Goal: Submit feedback/report problem

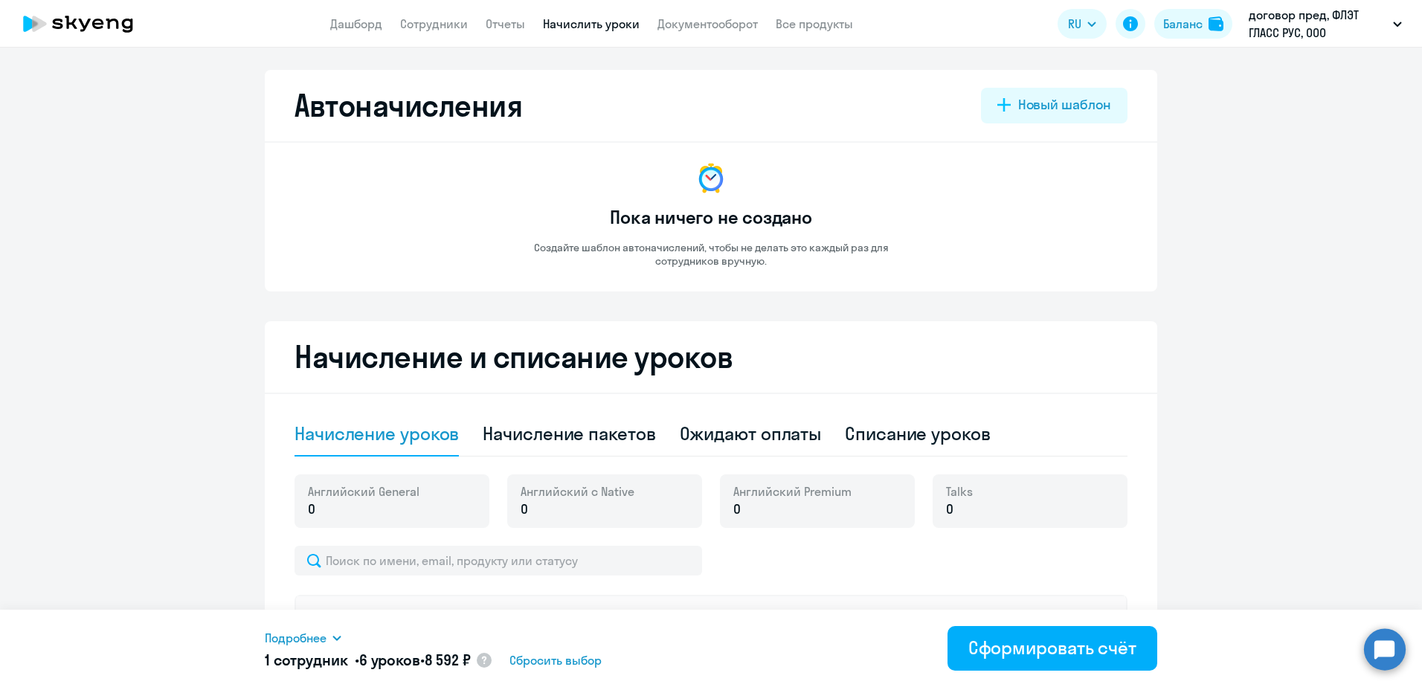
select select "10"
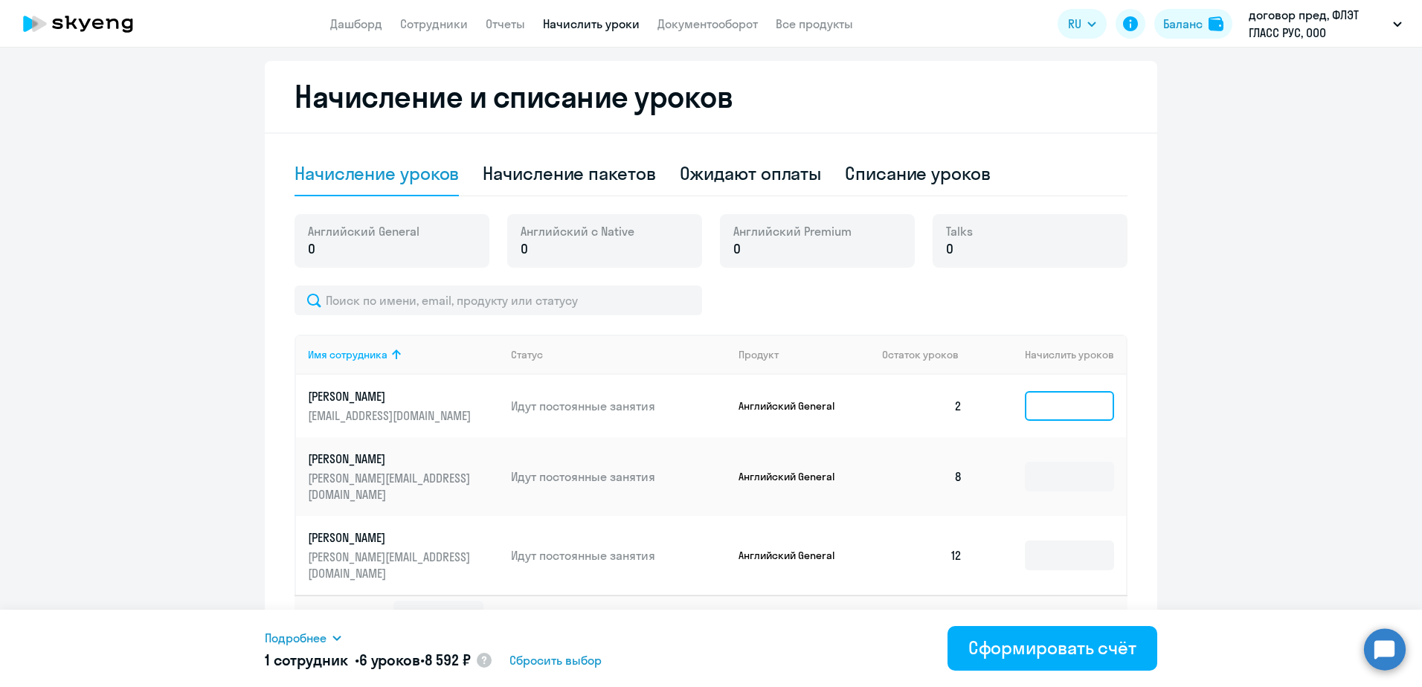
click at [1077, 403] on input at bounding box center [1069, 406] width 89 height 30
type input "10"
click at [1054, 462] on input at bounding box center [1069, 477] width 89 height 30
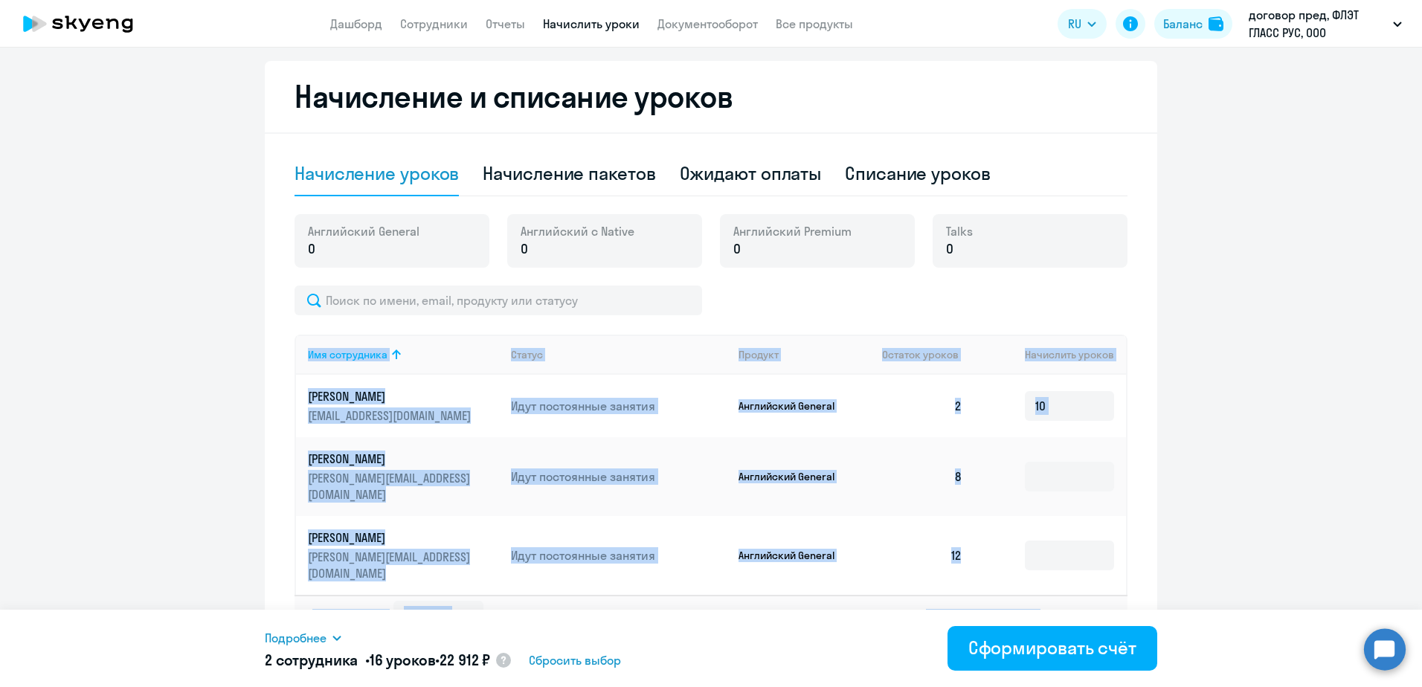
drag, startPoint x: 1410, startPoint y: 413, endPoint x: 1417, endPoint y: 428, distance: 16.0
click at [1417, 428] on div "Автоначисления Новый шаблон Пока ничего не создано Создайте шаблон автоначислен…" at bounding box center [711, 368] width 1422 height 640
click at [1063, 611] on icon at bounding box center [1065, 615] width 4 height 8
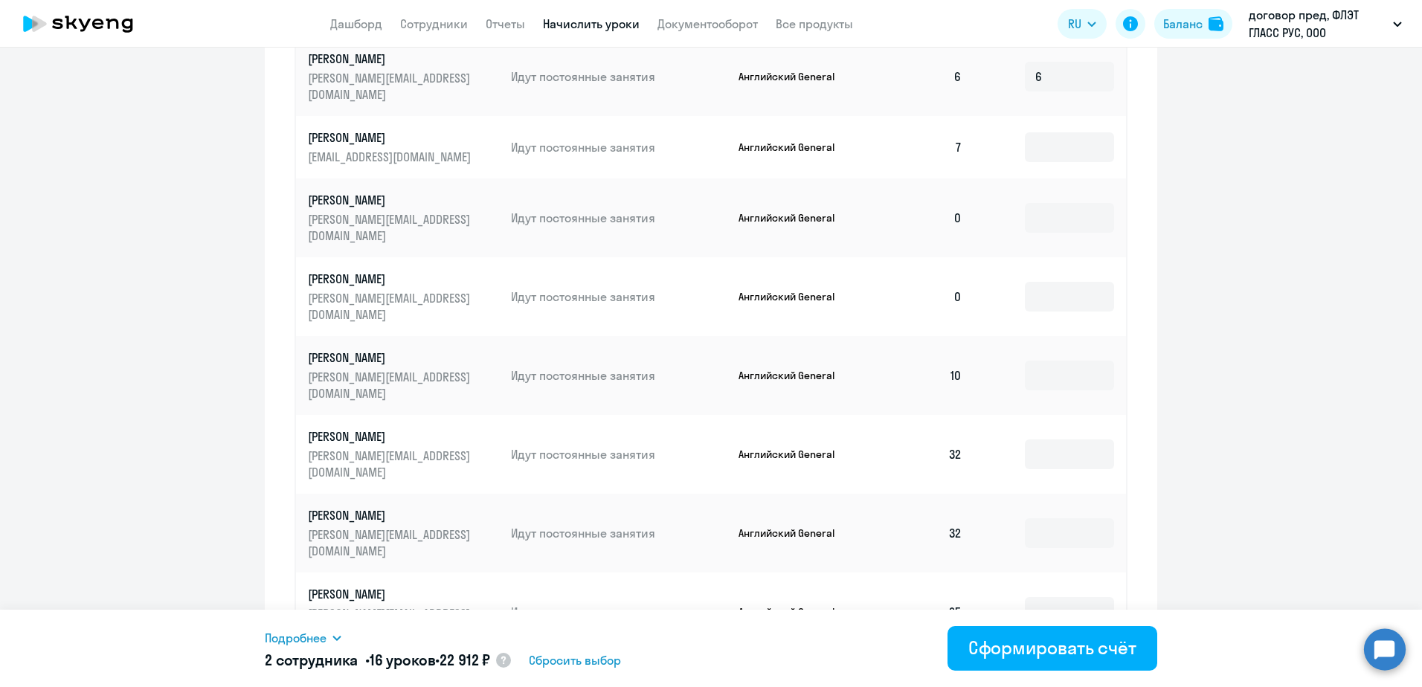
scroll to position [698, 0]
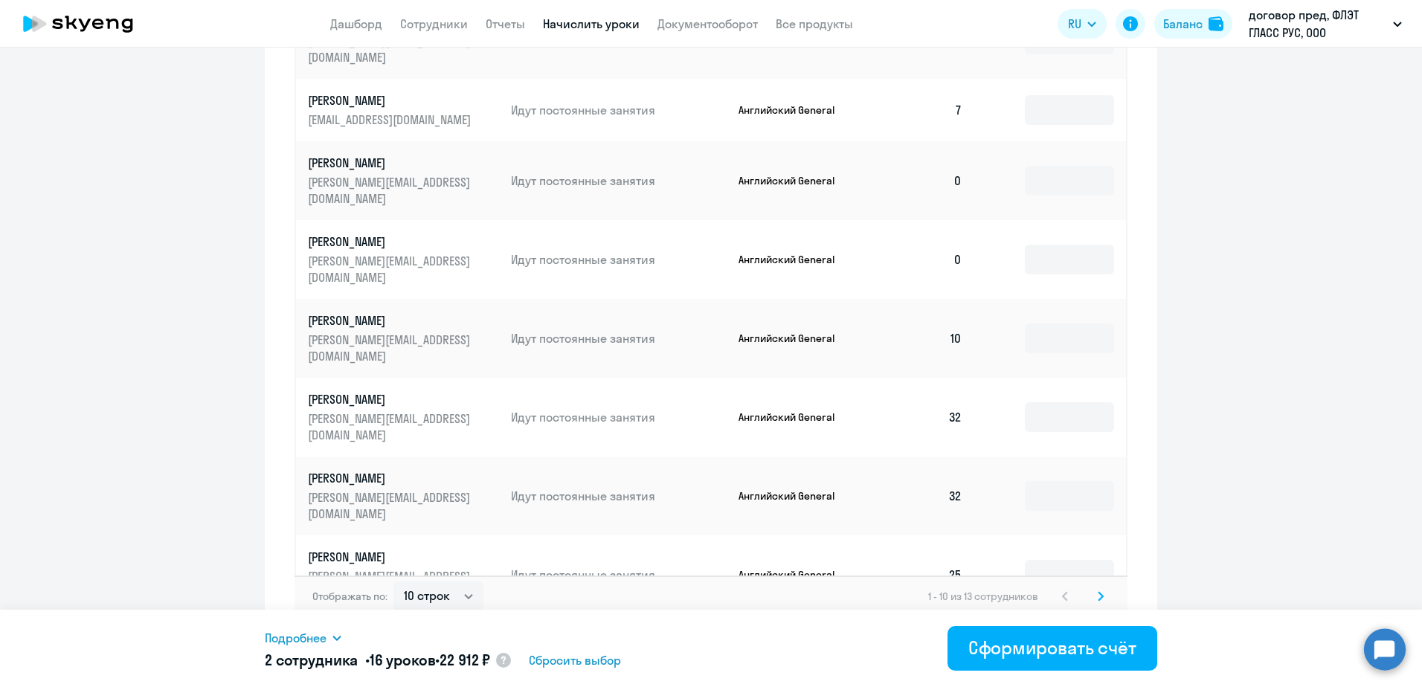
click at [1057, 639] on input at bounding box center [1069, 654] width 89 height 30
type input "12"
click at [1096, 560] on input at bounding box center [1069, 575] width 89 height 30
click at [1045, 639] on input "12" at bounding box center [1069, 654] width 89 height 30
drag, startPoint x: 1043, startPoint y: 528, endPoint x: 1023, endPoint y: 528, distance: 20.1
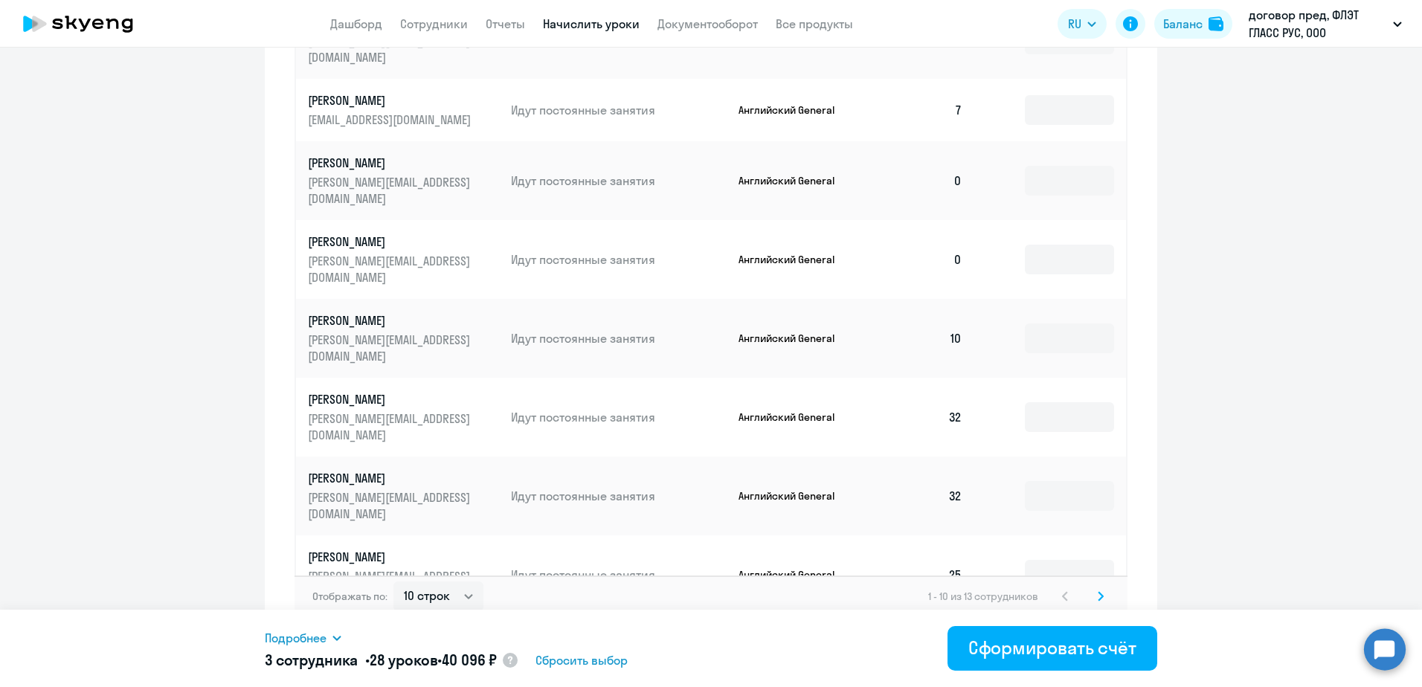
click at [1025, 639] on input "12" at bounding box center [1069, 654] width 89 height 30
type input "17"
click at [1072, 560] on input at bounding box center [1069, 575] width 89 height 30
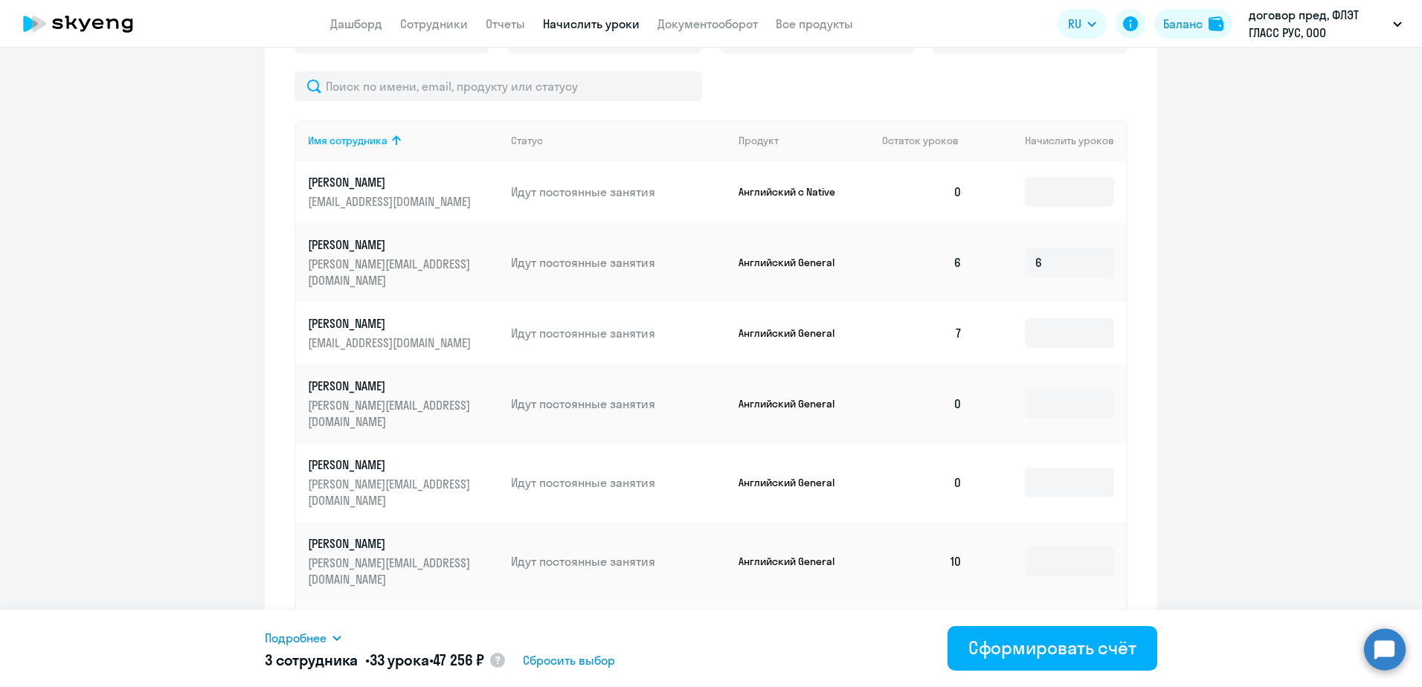
scroll to position [177, 0]
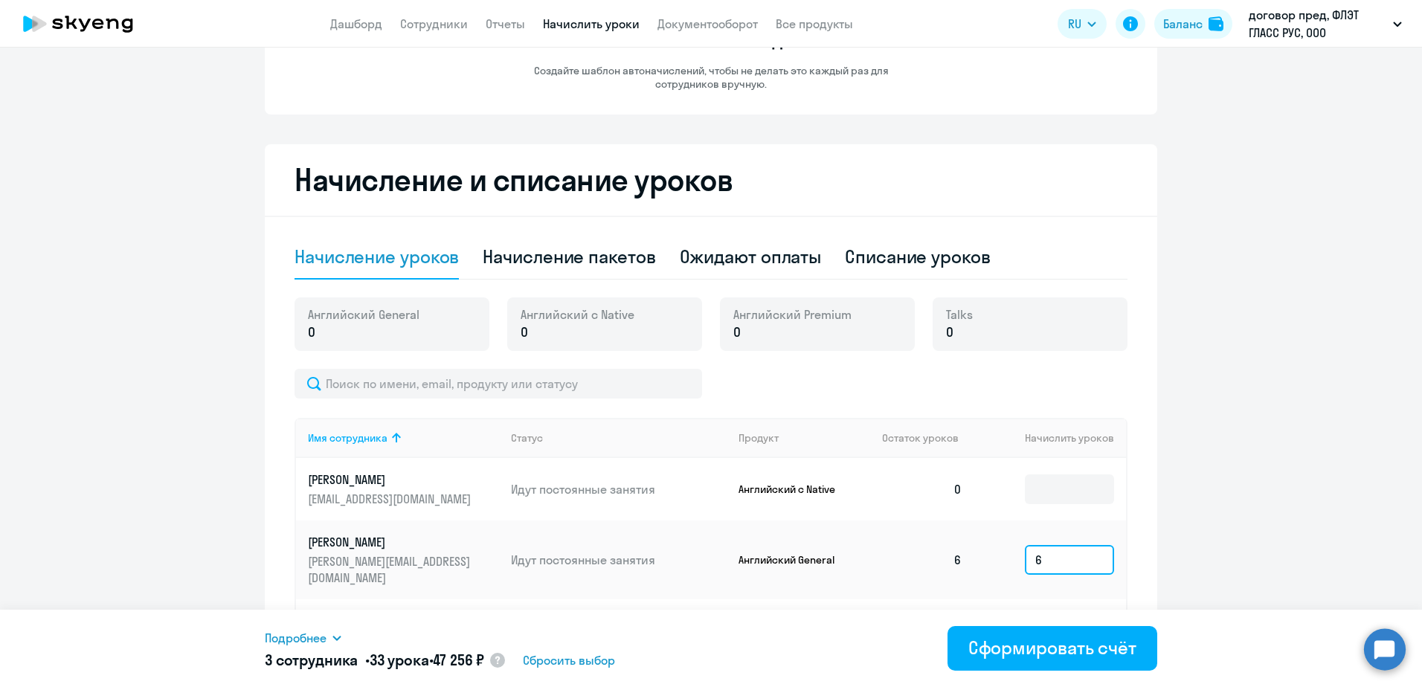
click at [1043, 553] on input "6" at bounding box center [1069, 560] width 89 height 30
type input "18"
click at [1025, 486] on input at bounding box center [1069, 489] width 89 height 30
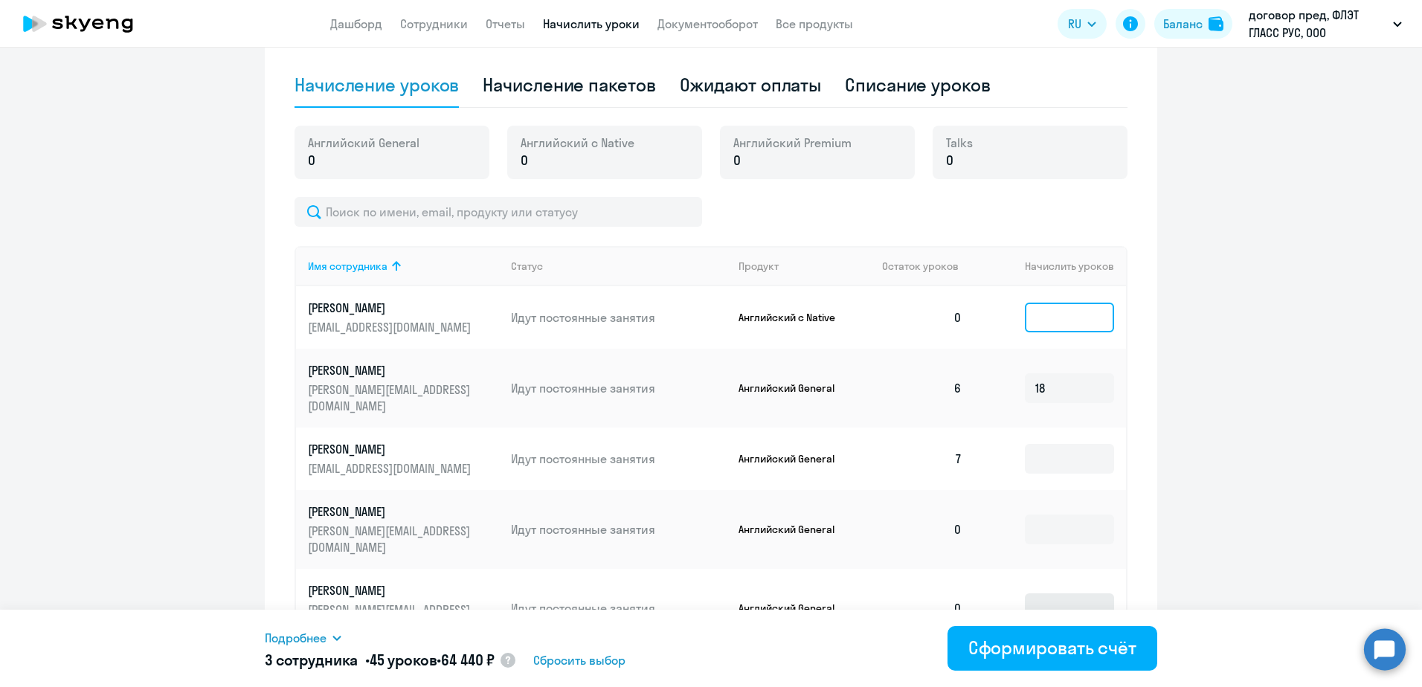
scroll to position [400, 0]
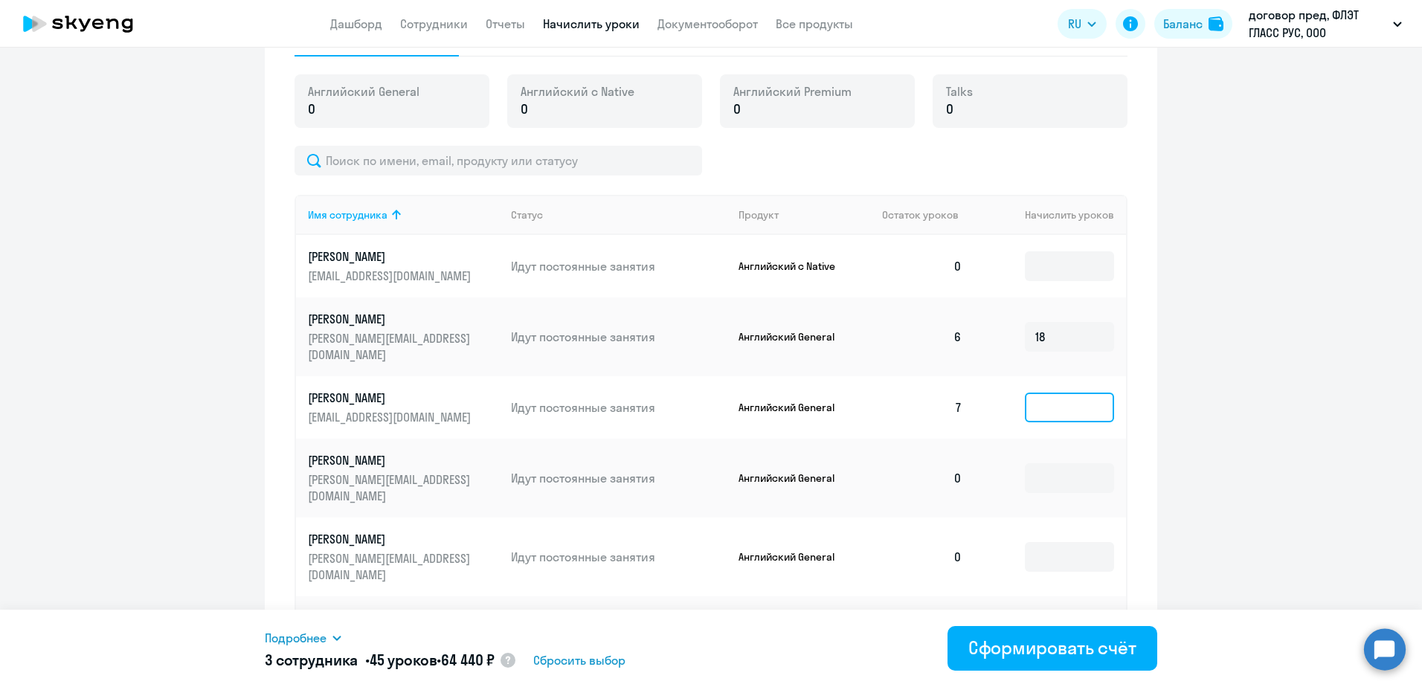
click at [1084, 396] on input at bounding box center [1069, 408] width 89 height 30
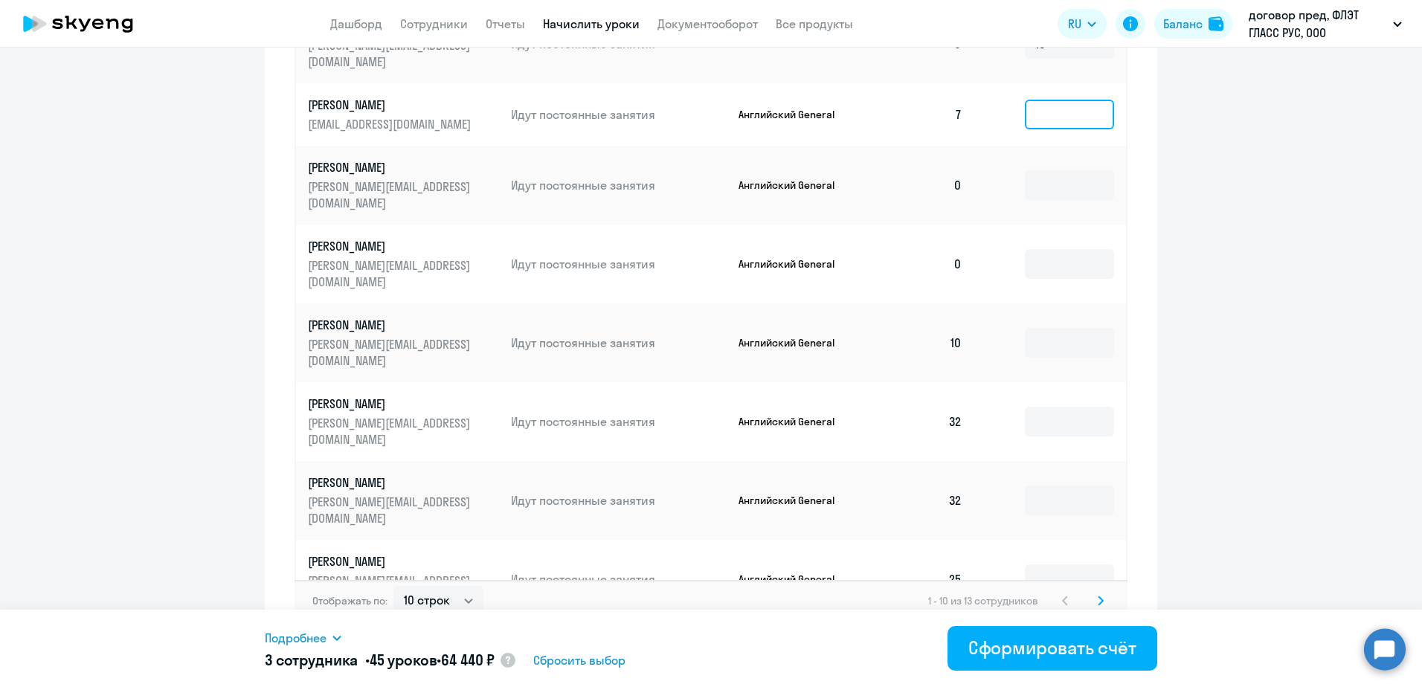
scroll to position [698, 0]
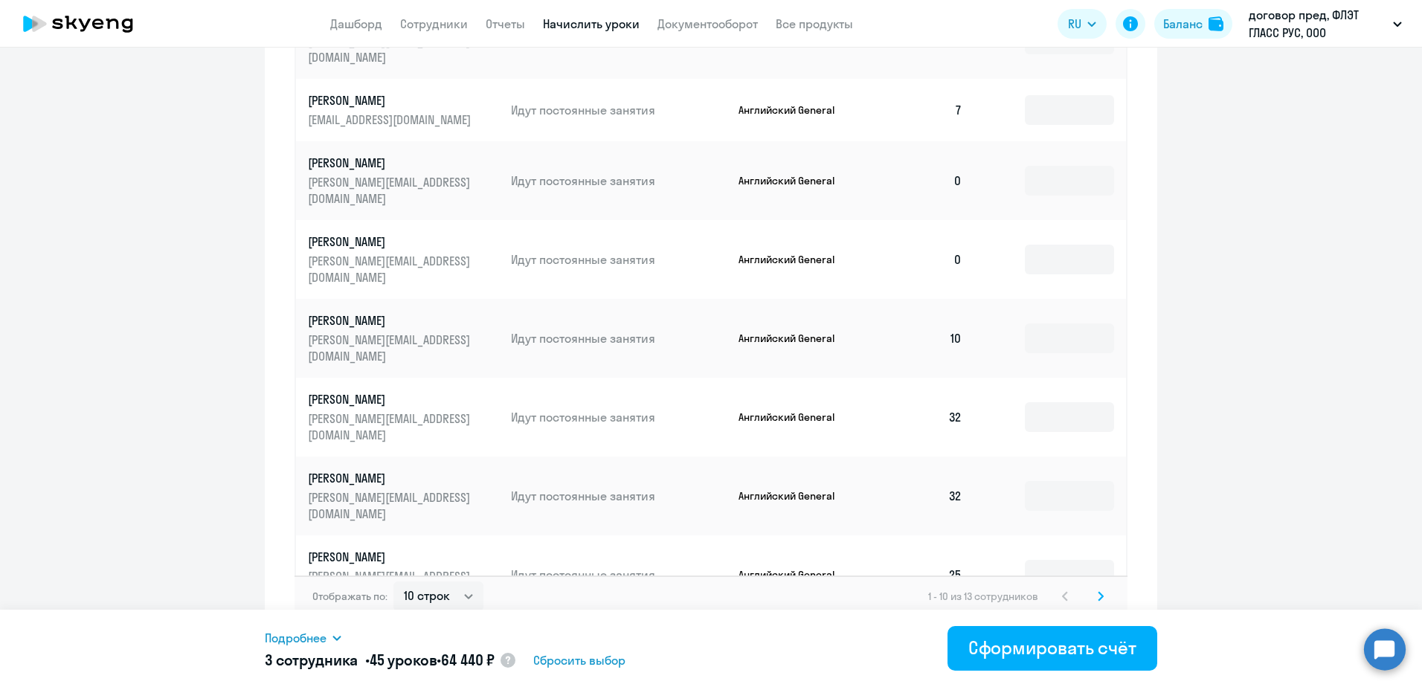
click at [1098, 592] on icon at bounding box center [1100, 596] width 4 height 8
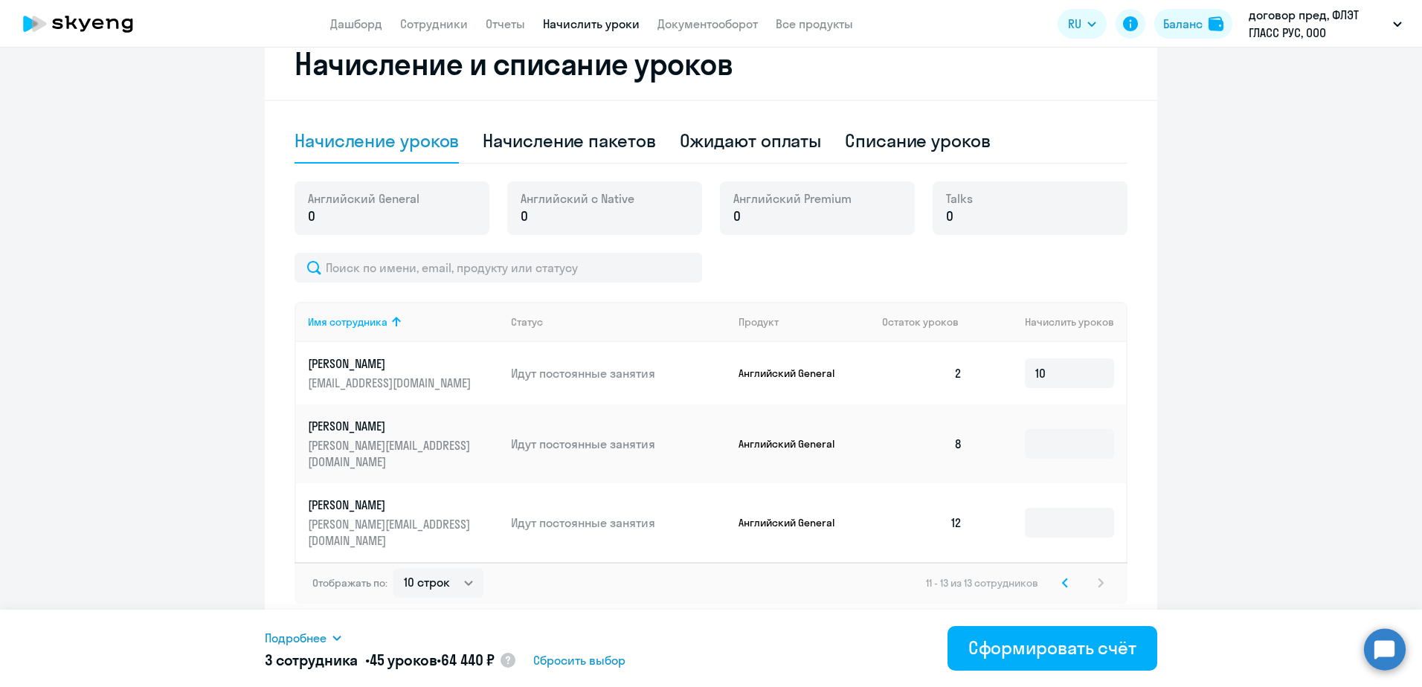
scroll to position [260, 0]
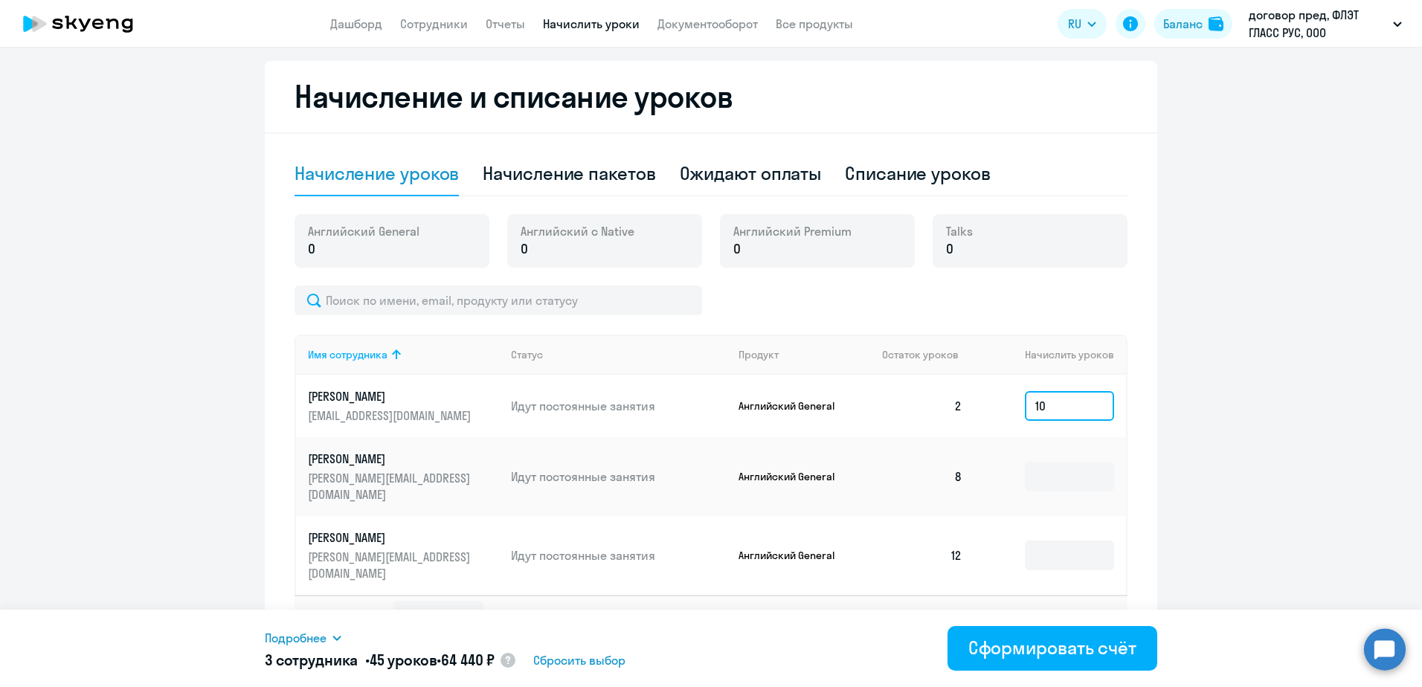
drag, startPoint x: 1045, startPoint y: 407, endPoint x: 1024, endPoint y: 405, distance: 20.9
click at [1025, 405] on input "10" at bounding box center [1069, 406] width 89 height 30
type input "6"
click at [1034, 407] on input "6" at bounding box center [1069, 406] width 89 height 30
type input "10"
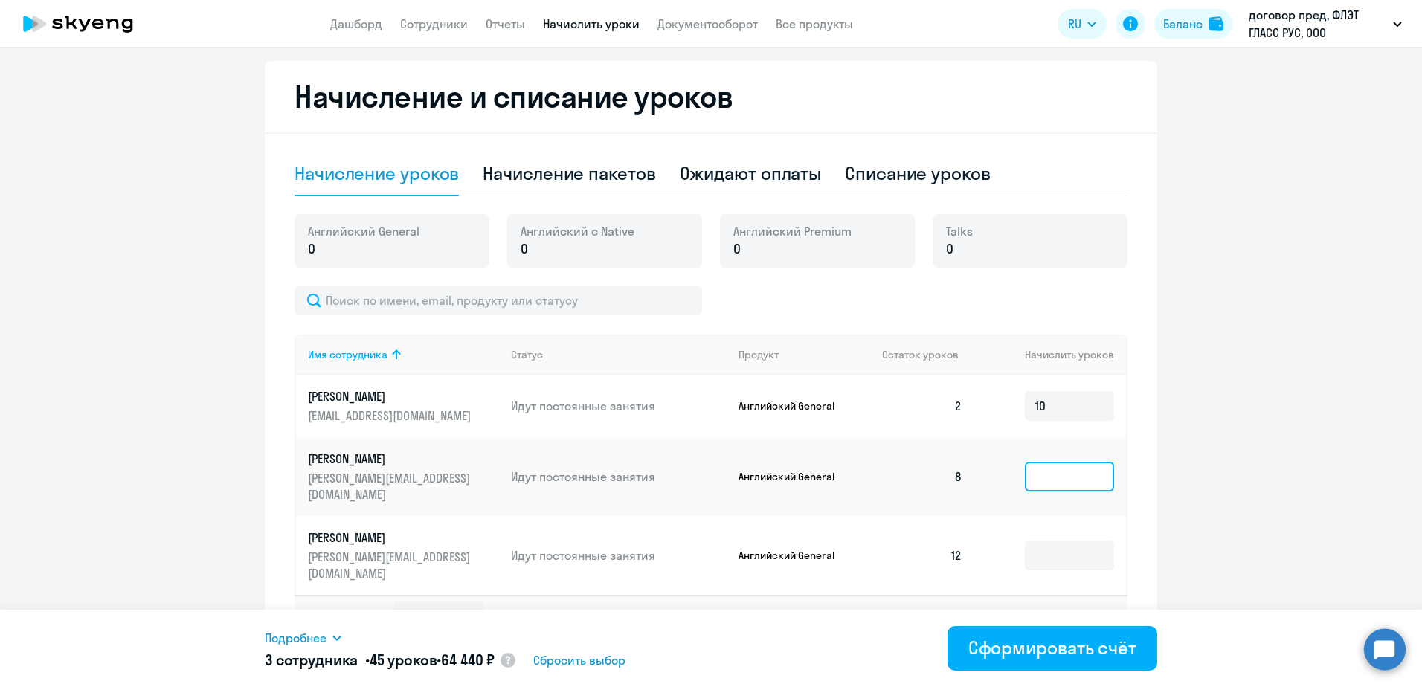
click at [1038, 472] on input at bounding box center [1069, 477] width 89 height 30
click at [1062, 611] on icon at bounding box center [1065, 616] width 6 height 10
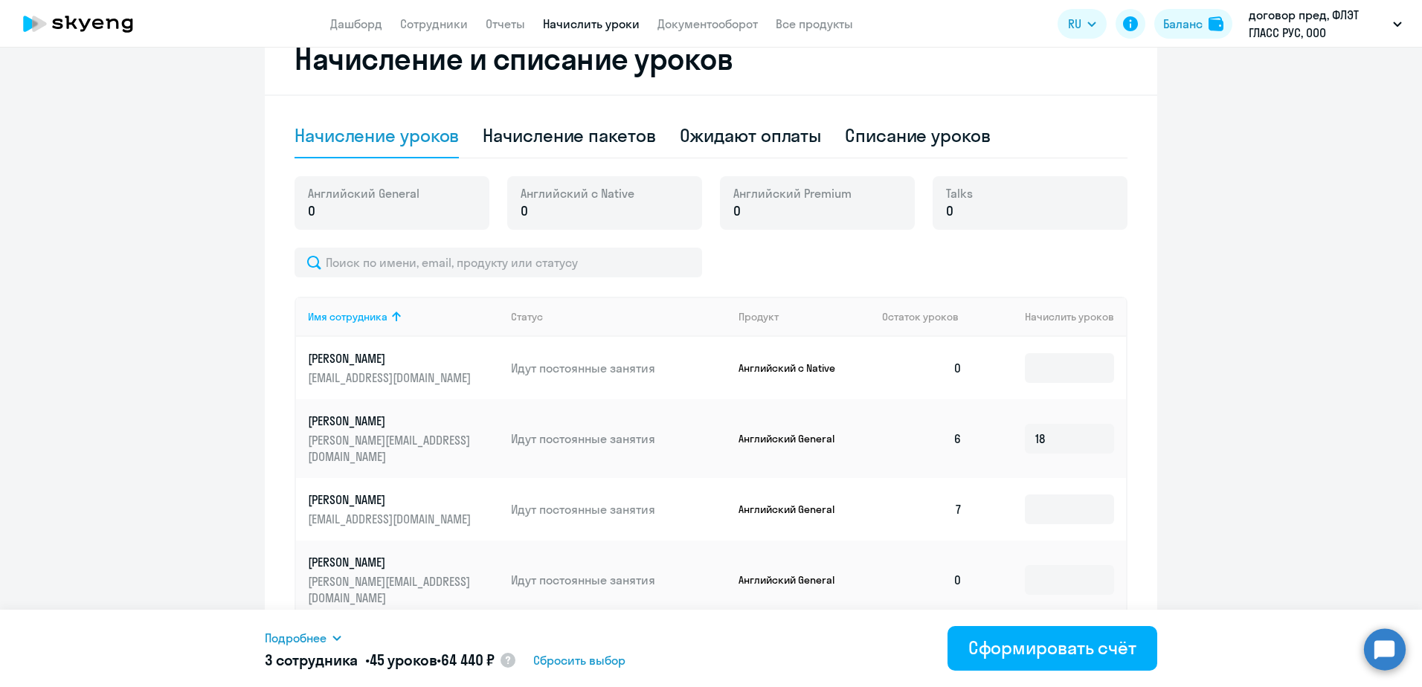
scroll to position [335, 0]
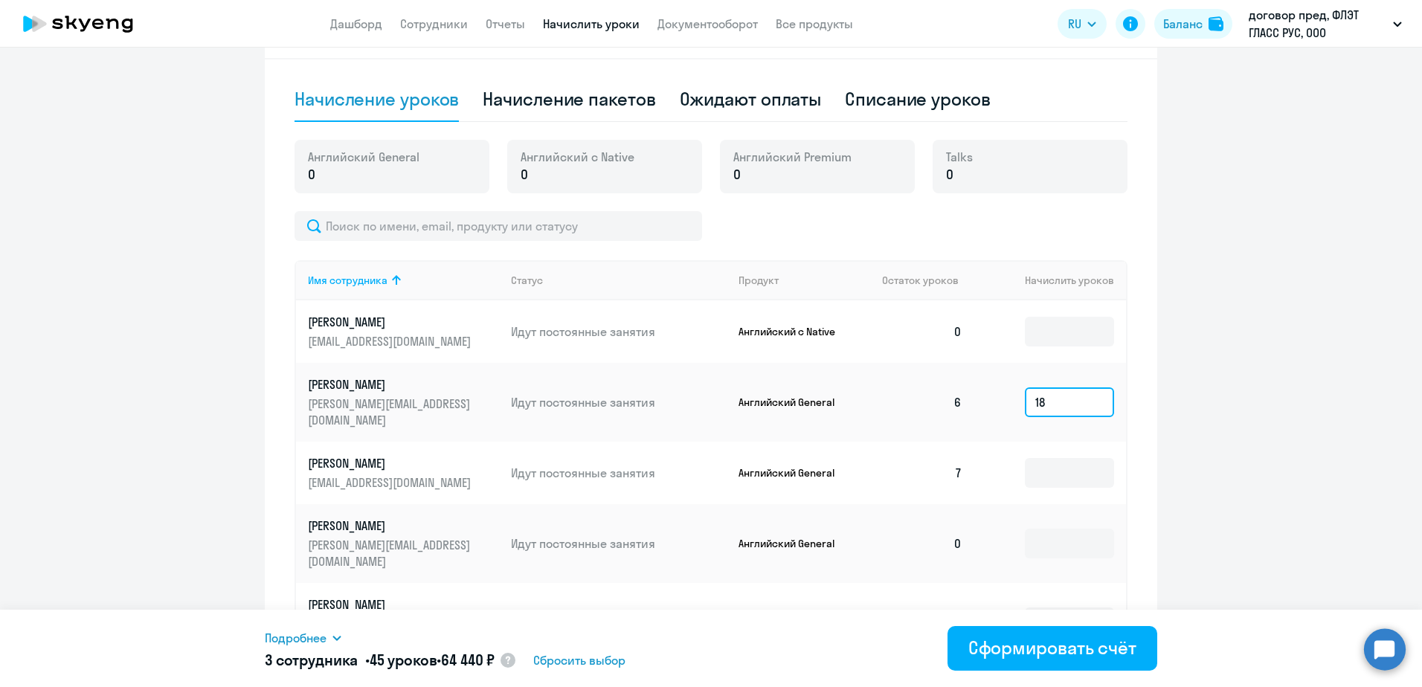
drag, startPoint x: 1045, startPoint y: 390, endPoint x: 1021, endPoint y: 390, distance: 23.8
click at [1025, 390] on input "18" at bounding box center [1069, 402] width 89 height 30
type input "6"
click at [1052, 458] on input at bounding box center [1069, 473] width 89 height 30
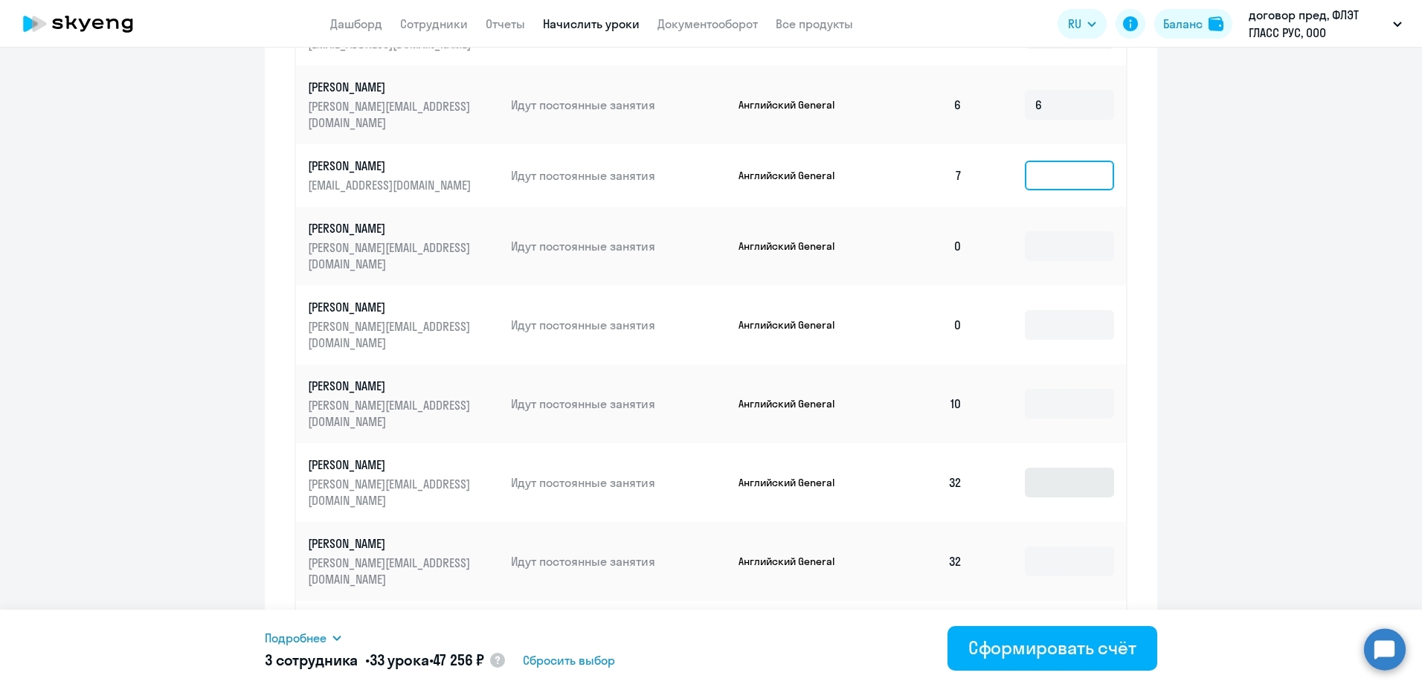
scroll to position [698, 0]
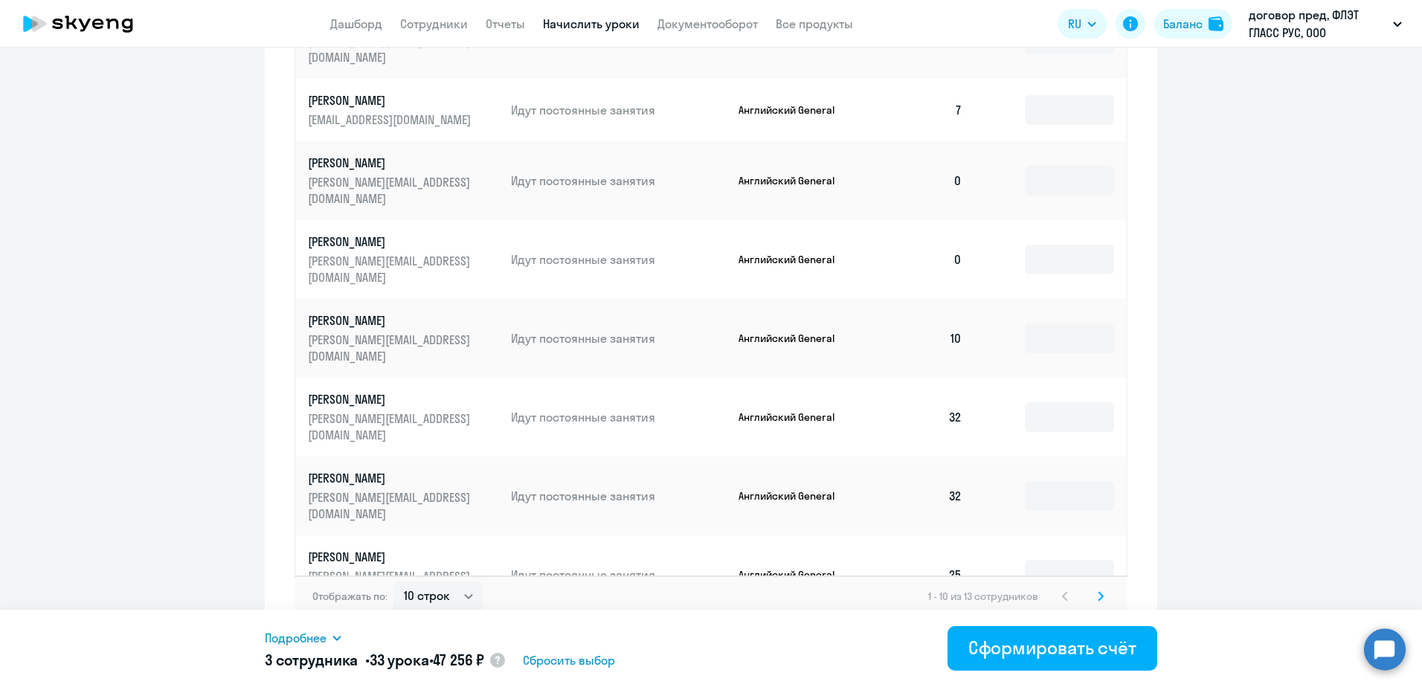
drag, startPoint x: 1045, startPoint y: 534, endPoint x: 1022, endPoint y: 533, distance: 23.1
click at [1025, 639] on input "17" at bounding box center [1069, 654] width 89 height 30
click at [1101, 560] on input at bounding box center [1069, 575] width 89 height 30
click at [1062, 639] on input "5" at bounding box center [1069, 654] width 89 height 30
drag, startPoint x: 1062, startPoint y: 533, endPoint x: 1023, endPoint y: 533, distance: 39.4
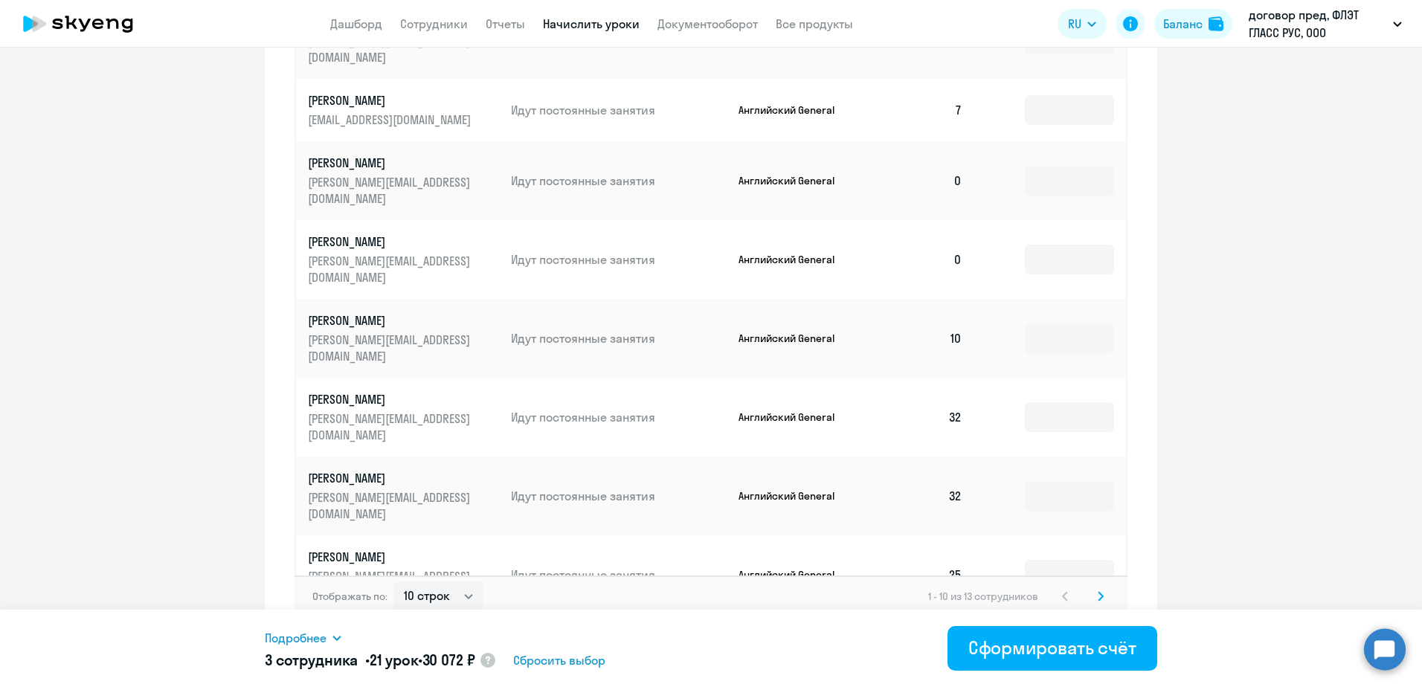
click at [1025, 639] on input "5" at bounding box center [1069, 654] width 89 height 30
type input "9"
click at [1098, 592] on icon at bounding box center [1100, 596] width 4 height 8
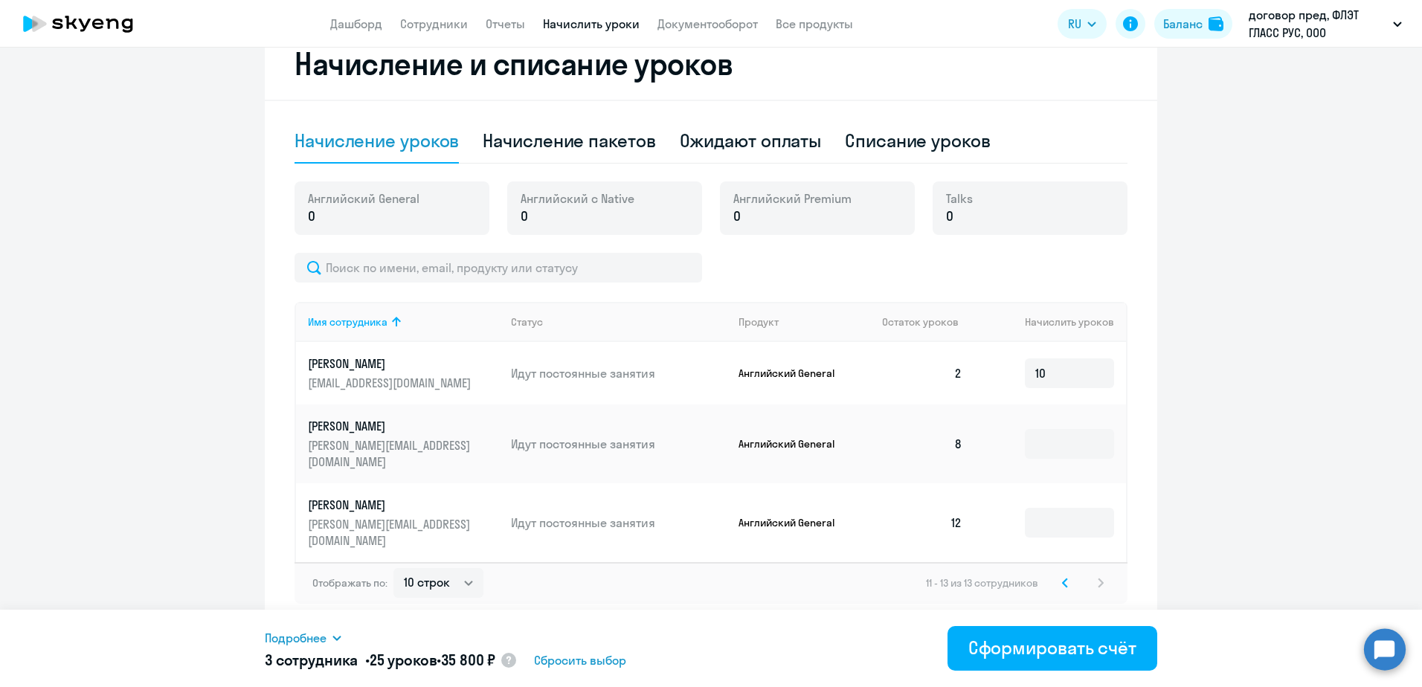
scroll to position [260, 0]
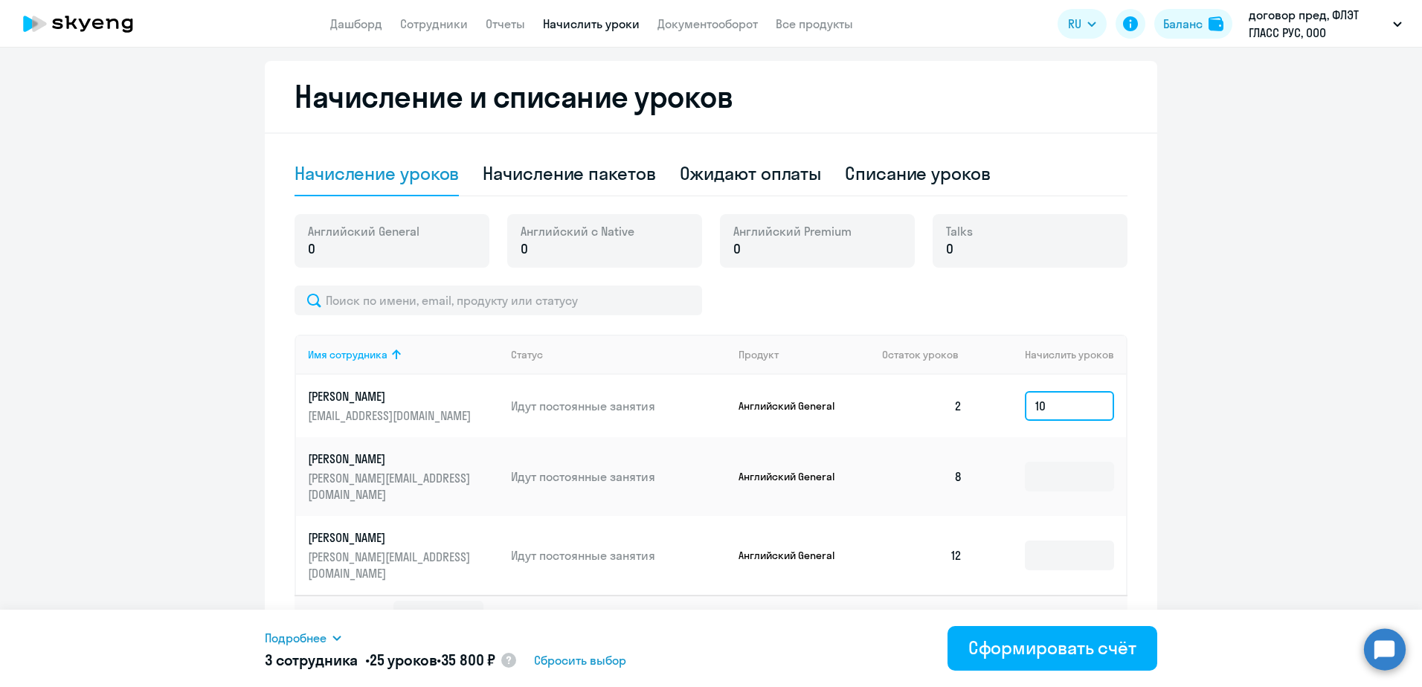
drag, startPoint x: 1058, startPoint y: 402, endPoint x: 1022, endPoint y: 402, distance: 36.4
click at [1025, 402] on input "10" at bounding box center [1069, 406] width 89 height 30
type input "14"
click at [1095, 654] on div "Сформировать счёт" at bounding box center [1052, 648] width 168 height 24
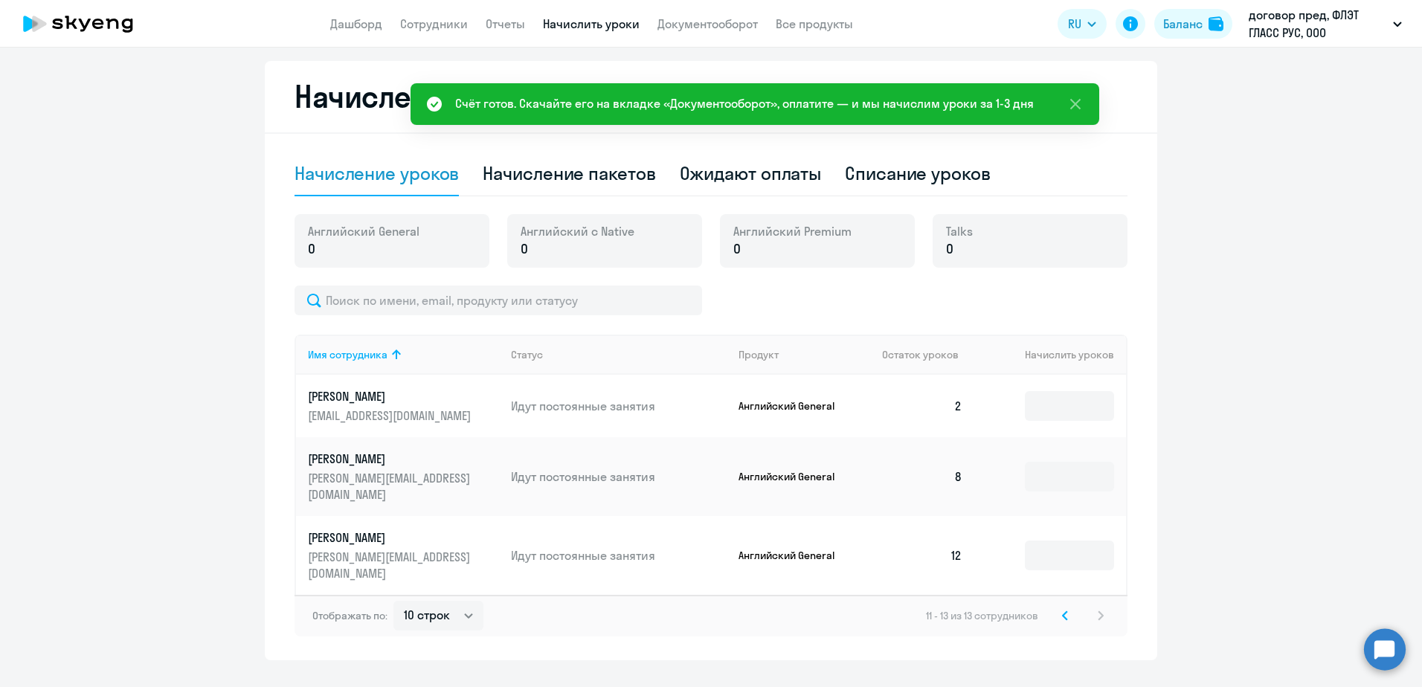
drag, startPoint x: 1410, startPoint y: 286, endPoint x: 1411, endPoint y: 326, distance: 40.2
click at [1411, 326] on div "Автоначисления Новый шаблон Пока ничего не создано Создайте шаблон автоначислен…" at bounding box center [711, 368] width 1422 height 640
click at [1313, 321] on ng-component "Автоначисления Новый шаблон Пока ничего не создано Создайте шаблон автоначислен…" at bounding box center [711, 235] width 1422 height 851
click at [1075, 97] on icon at bounding box center [1075, 104] width 18 height 18
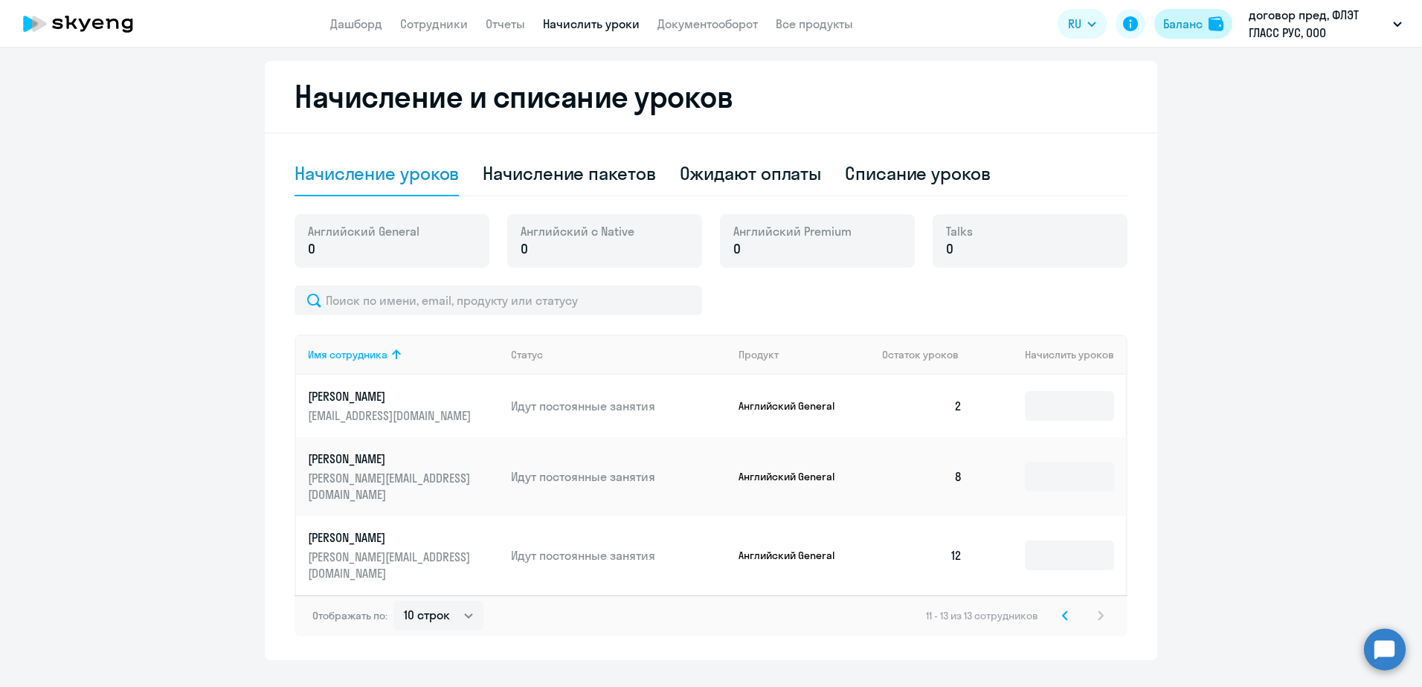
click at [1213, 18] on img at bounding box center [1215, 23] width 15 height 15
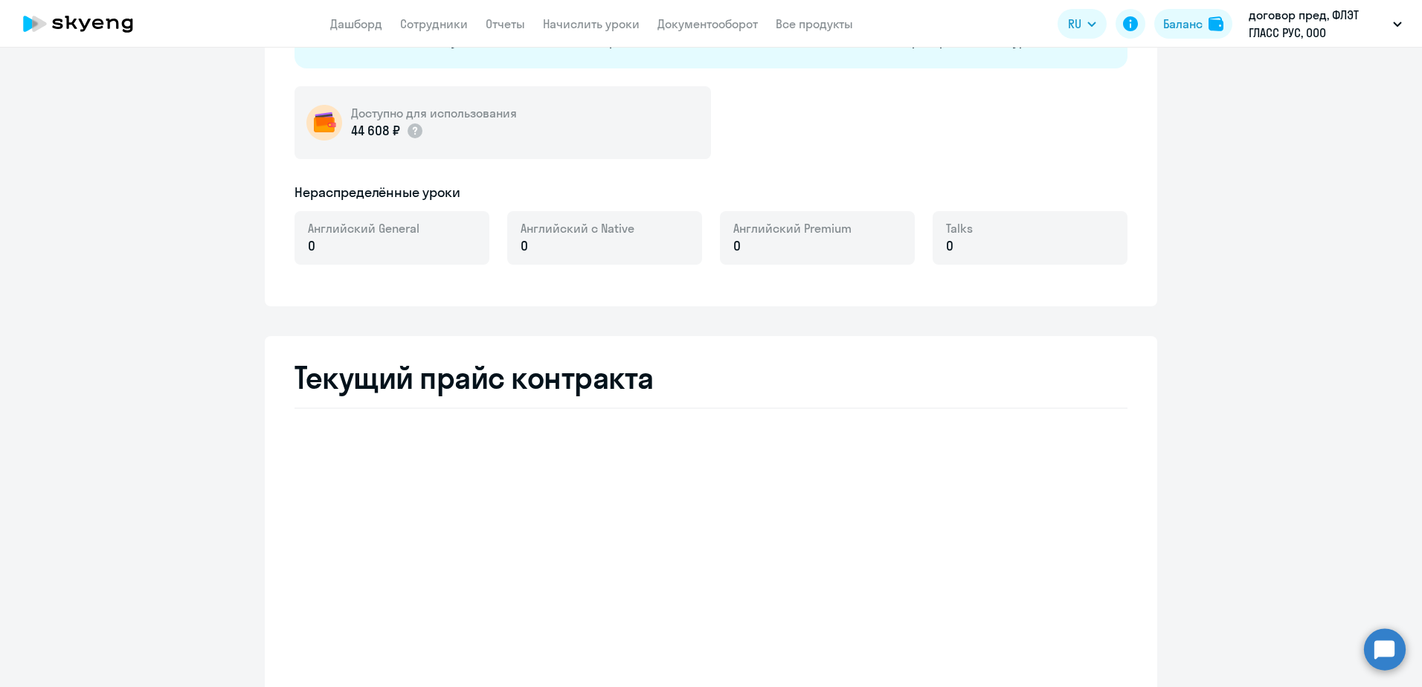
select select "english_adult_not_native_speaker"
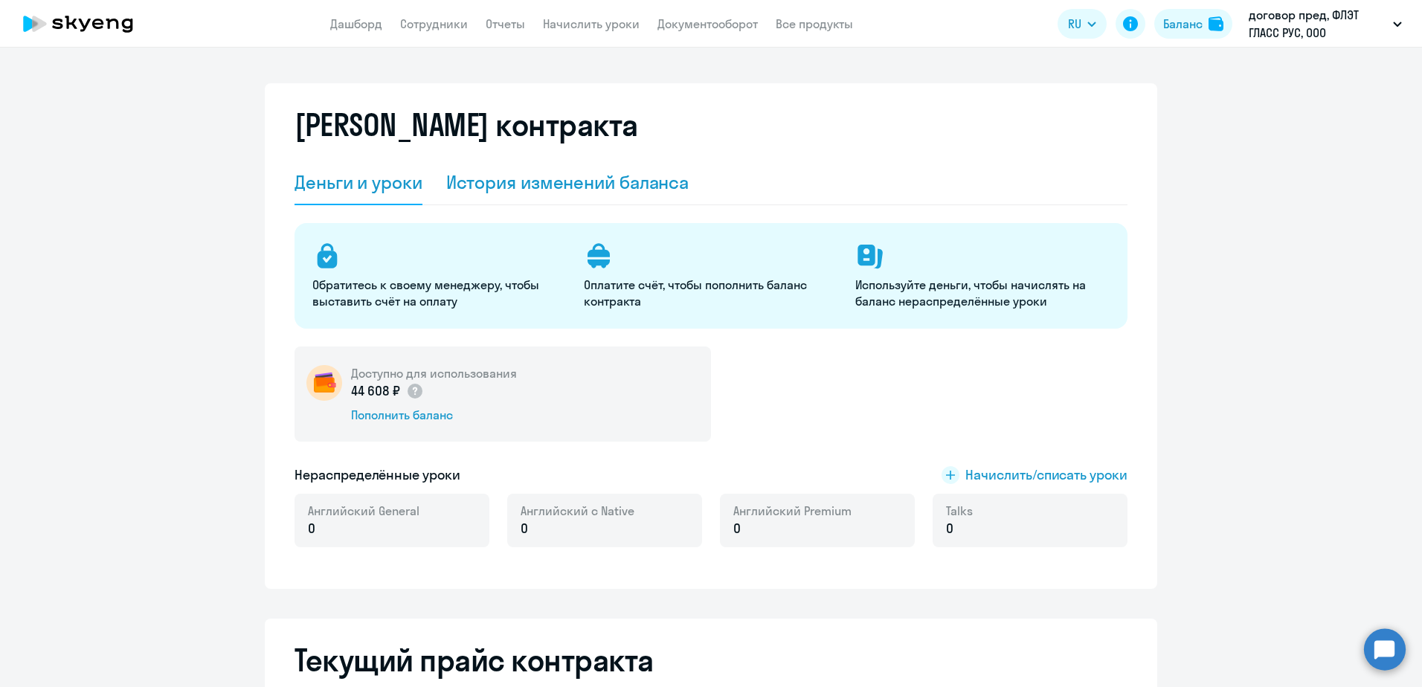
click at [593, 181] on div "История изменений баланса" at bounding box center [567, 182] width 243 height 24
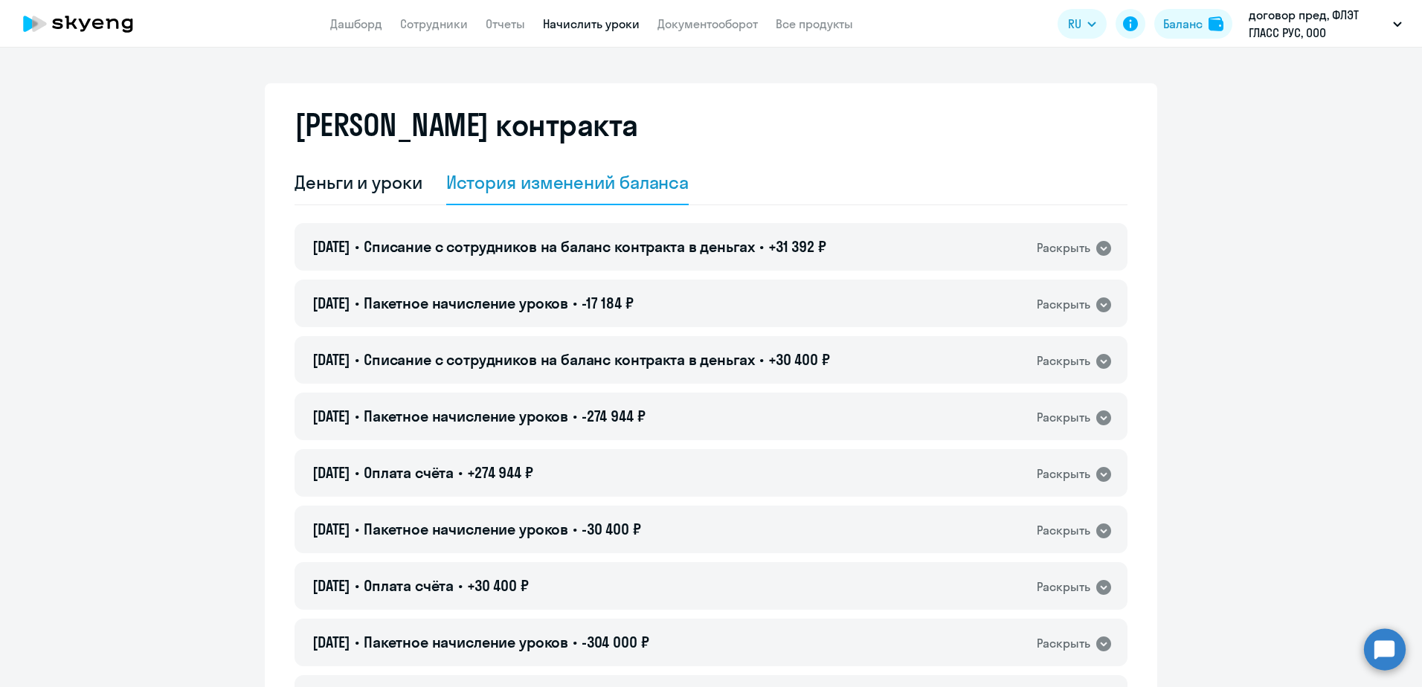
click at [584, 23] on link "Начислить уроки" at bounding box center [591, 23] width 97 height 15
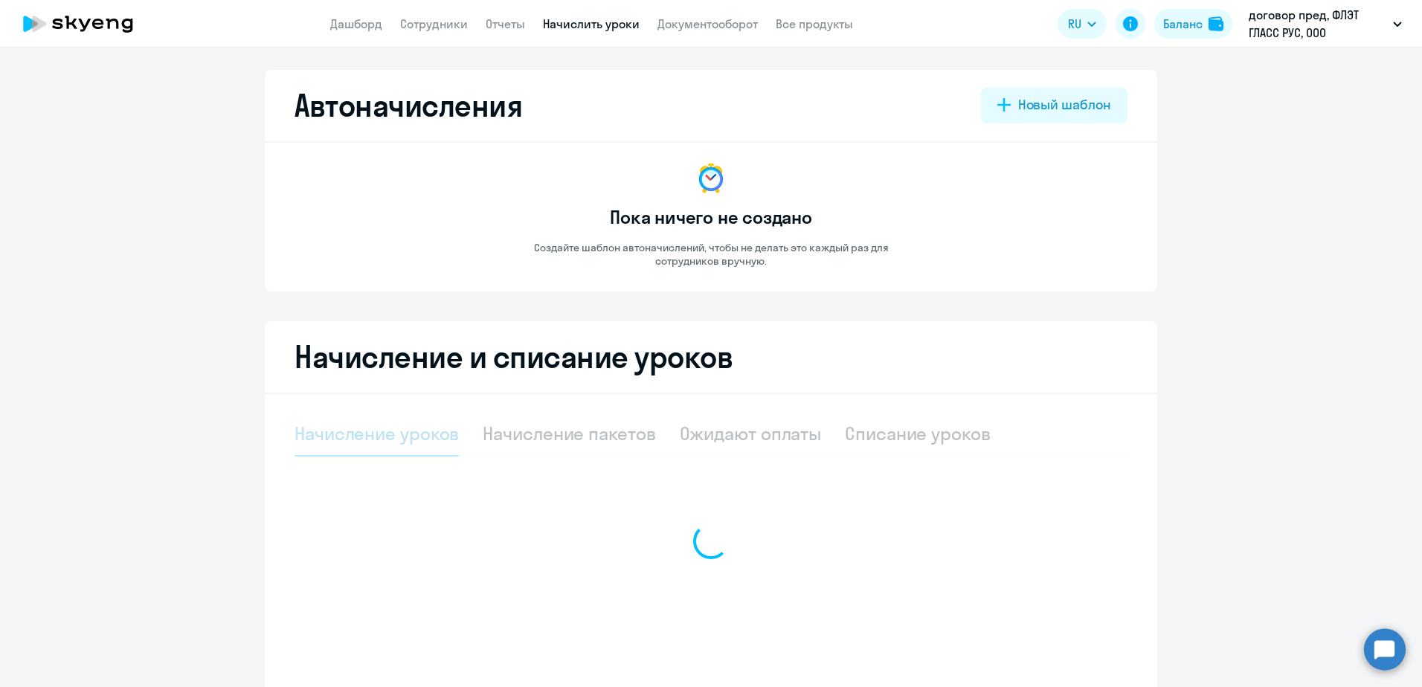
select select "10"
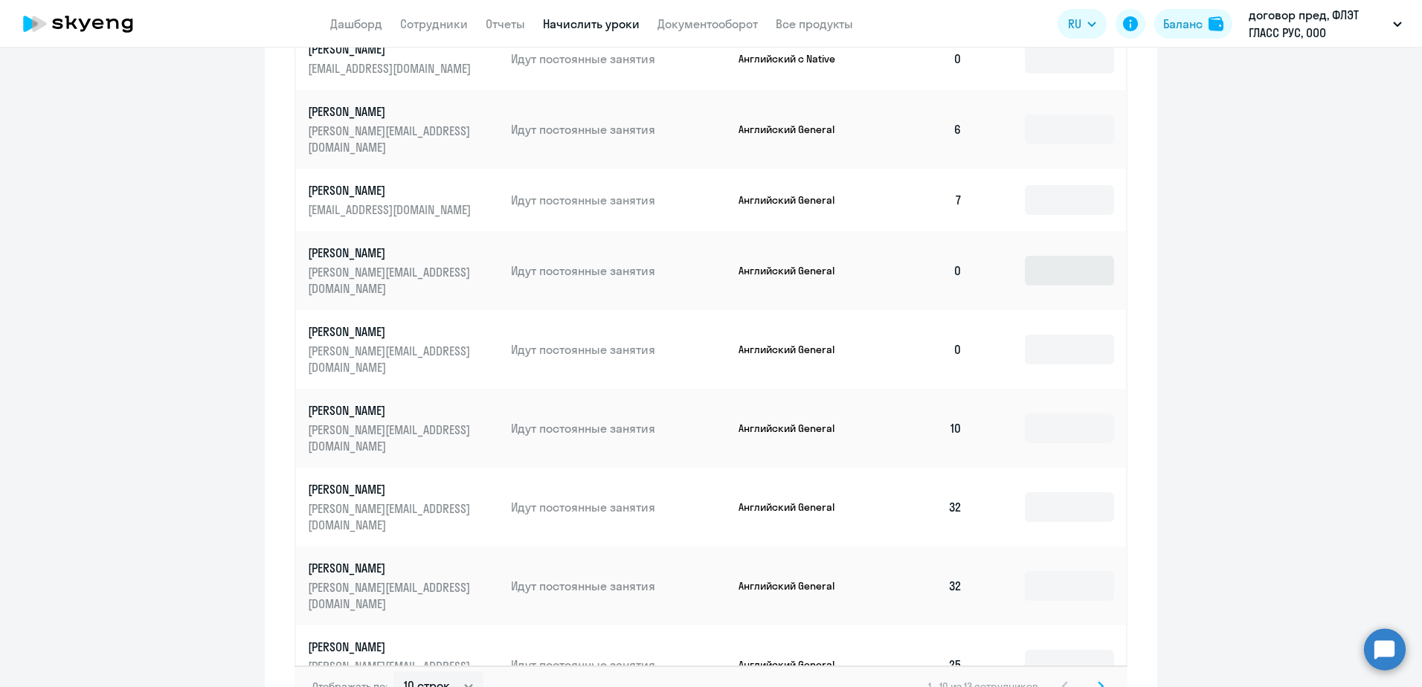
scroll to position [698, 0]
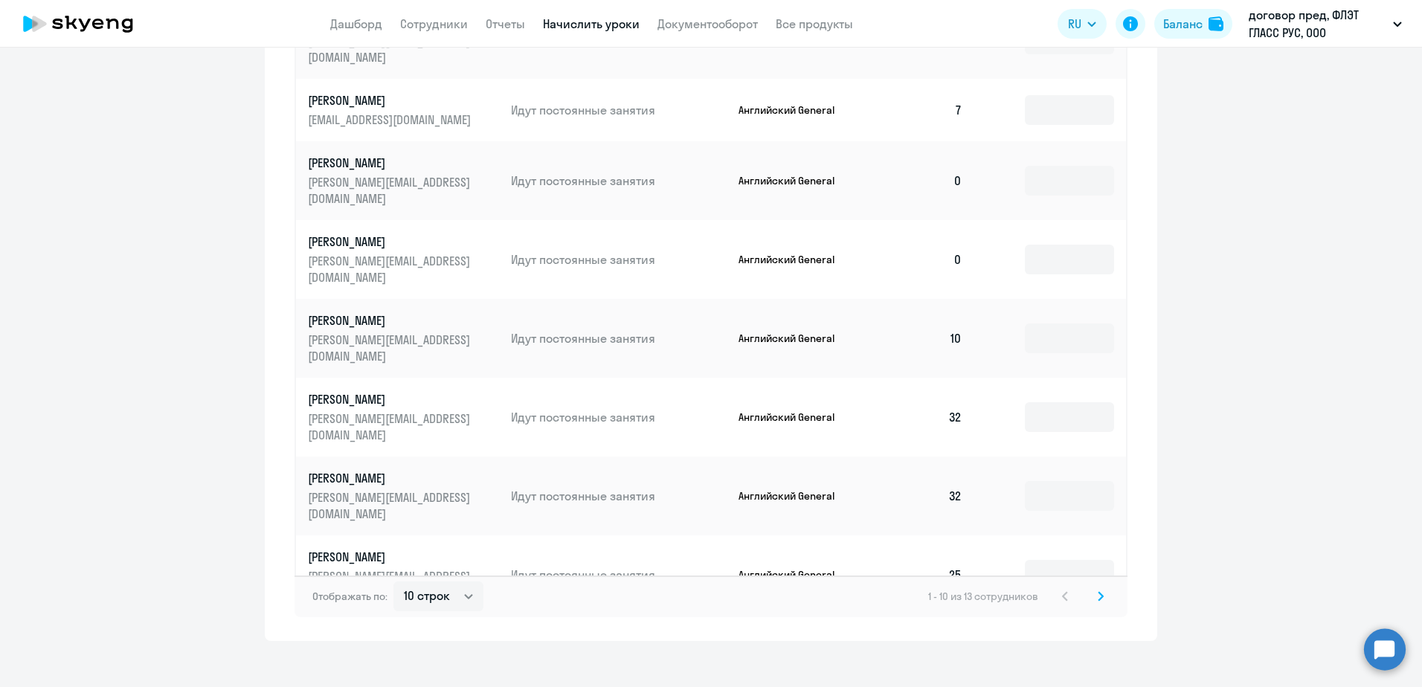
click at [1092, 587] on svg-icon at bounding box center [1101, 596] width 18 height 18
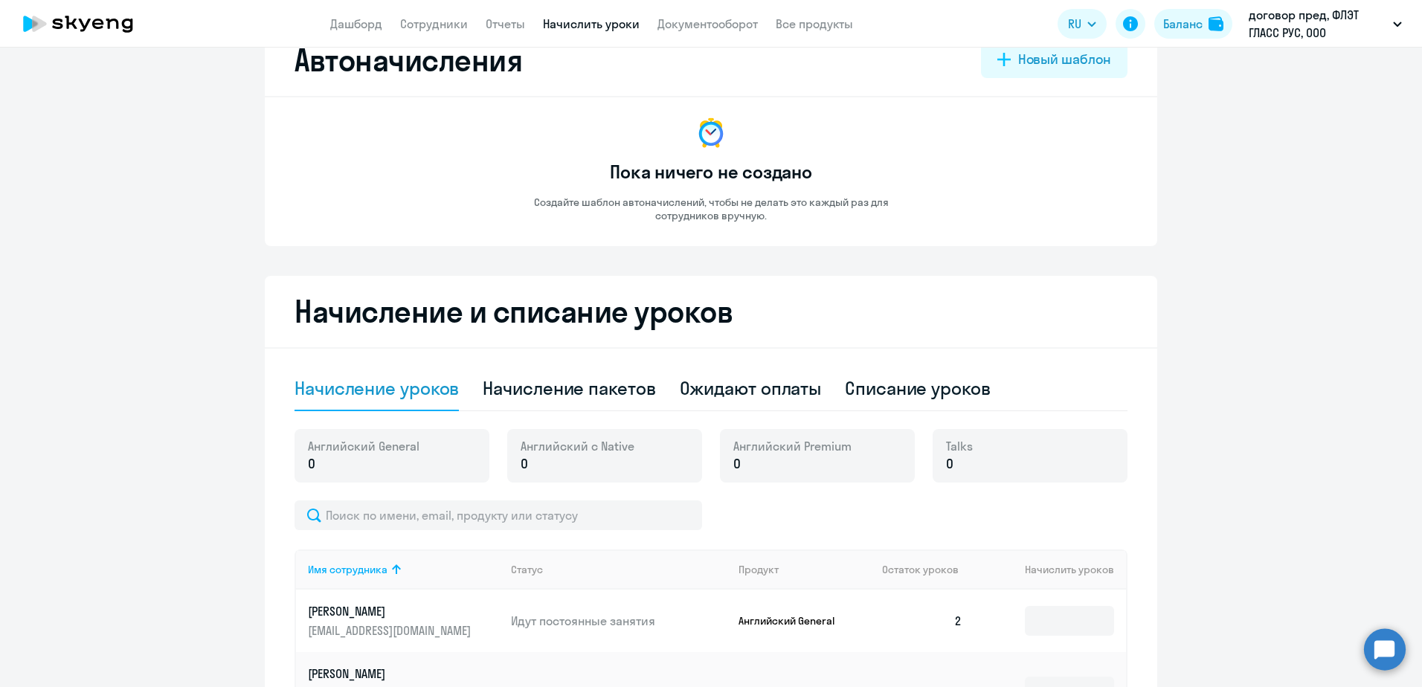
scroll to position [0, 0]
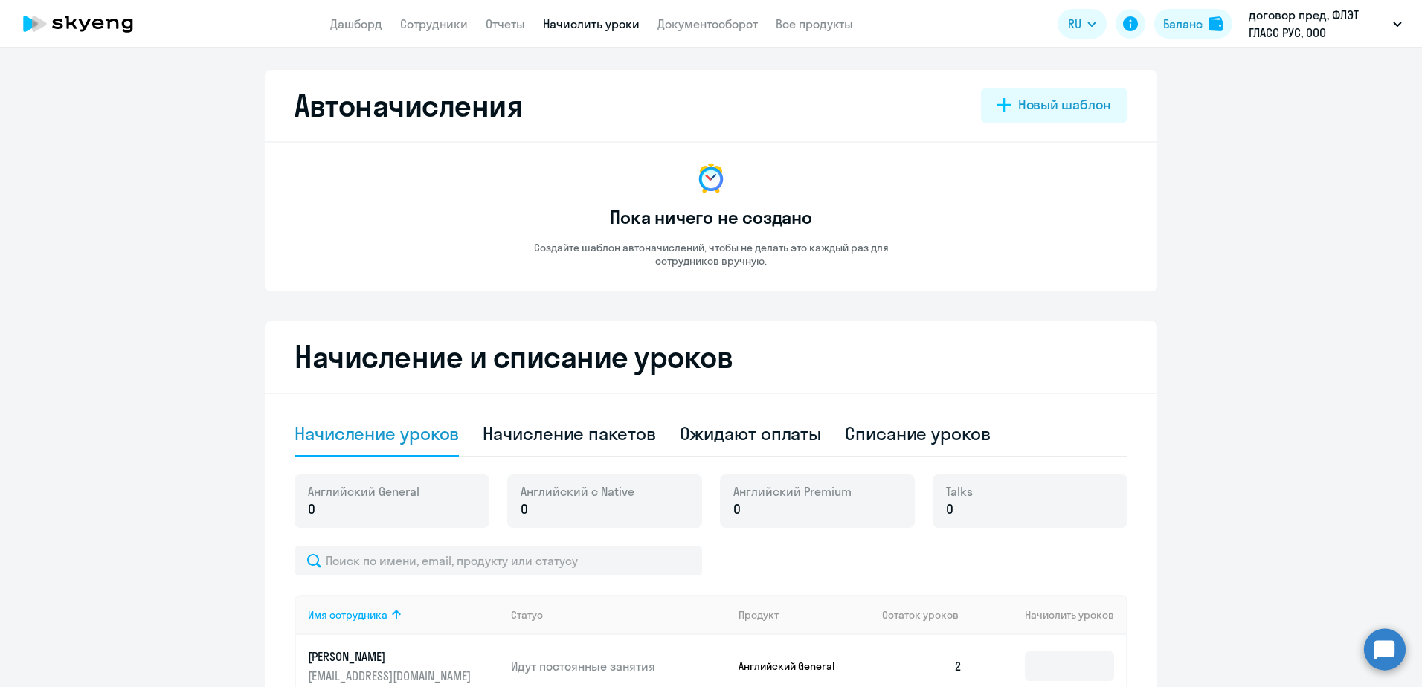
click at [1386, 645] on circle at bounding box center [1385, 649] width 42 height 42
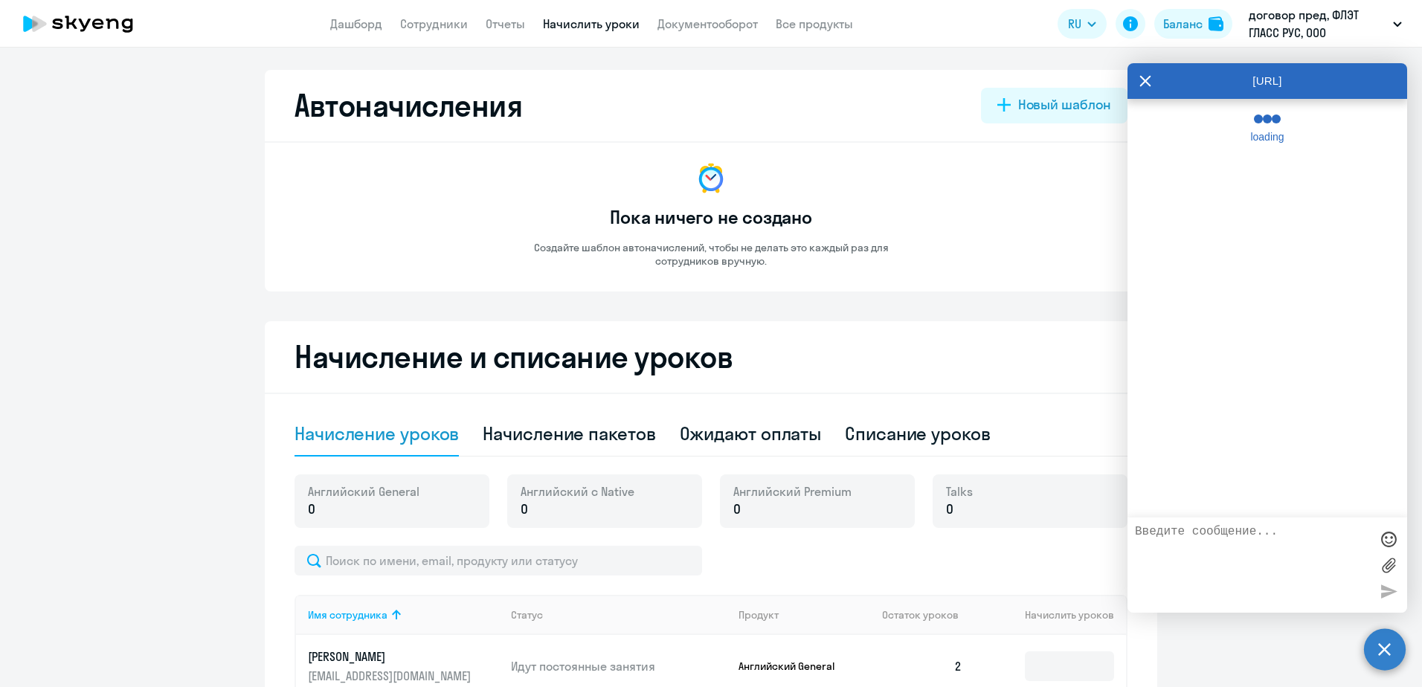
click at [1202, 544] on textarea at bounding box center [1252, 565] width 235 height 80
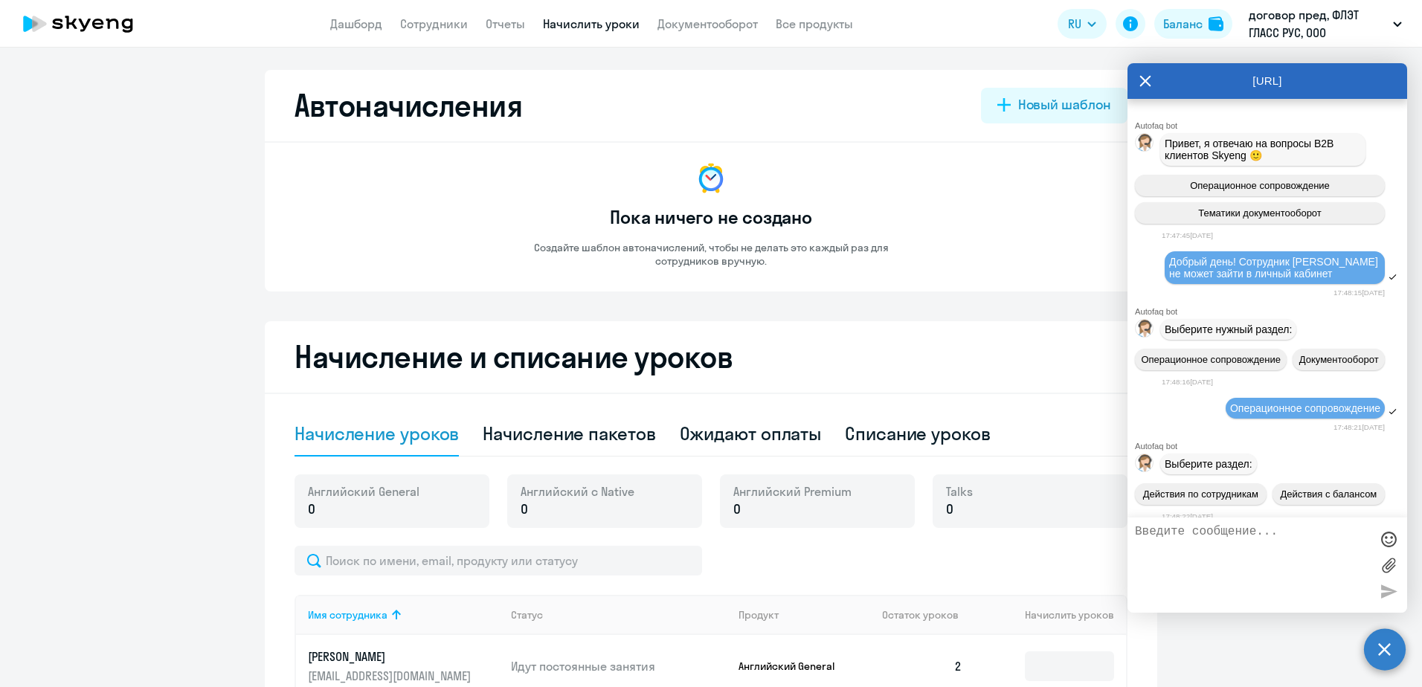
scroll to position [18174, 0]
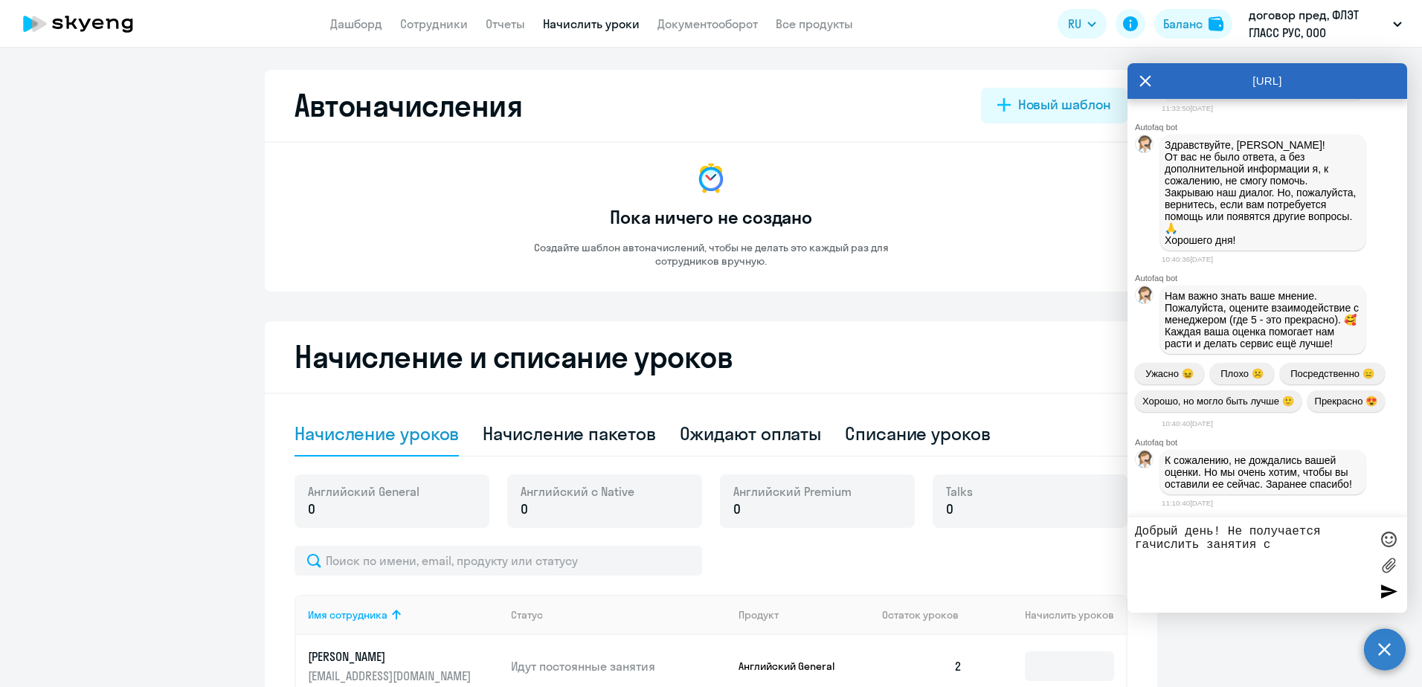
click at [1144, 546] on textarea "Добрый день! Не получается гачислить занятия с" at bounding box center [1252, 565] width 235 height 80
click at [1295, 546] on textarea "Добрый день! Не получается начислить занятия с" at bounding box center [1252, 565] width 235 height 80
type textarea "Добрый день! Не получается начислить занятия с баланса Компании"
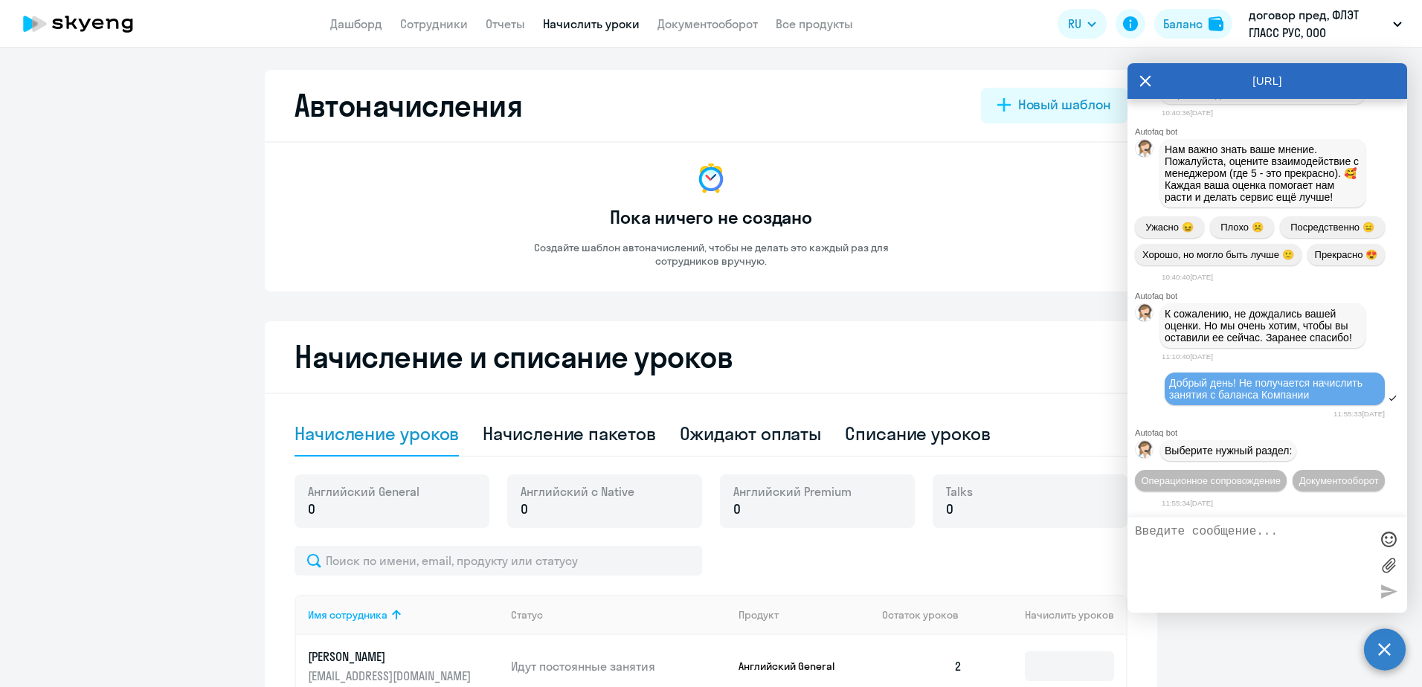
scroll to position [18348, 0]
